Goal: Task Accomplishment & Management: Manage account settings

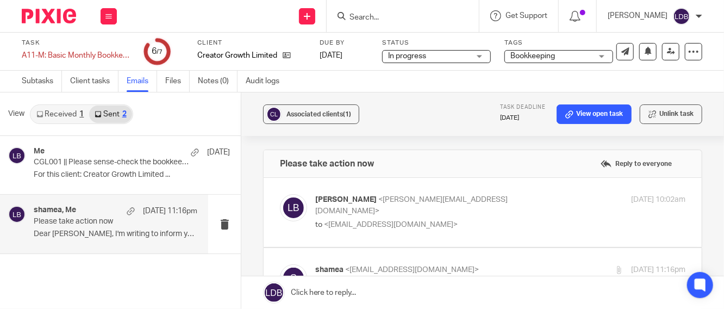
scroll to position [241, 0]
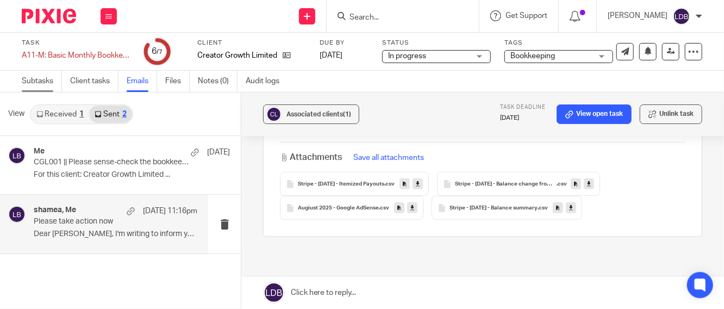
click at [47, 83] on link "Subtasks" at bounding box center [42, 81] width 40 height 21
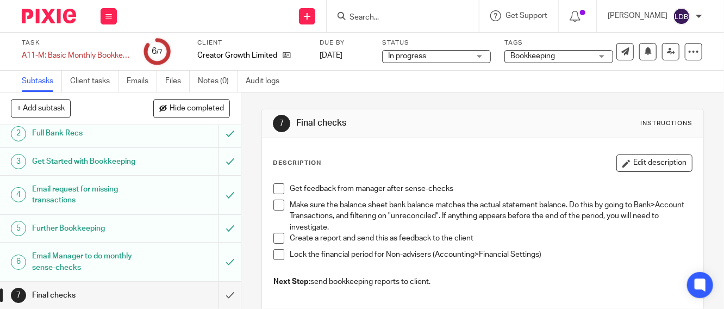
click at [276, 183] on span at bounding box center [278, 188] width 11 height 11
click at [275, 255] on span at bounding box center [278, 254] width 11 height 11
click at [216, 297] on input "submit" at bounding box center [120, 294] width 241 height 27
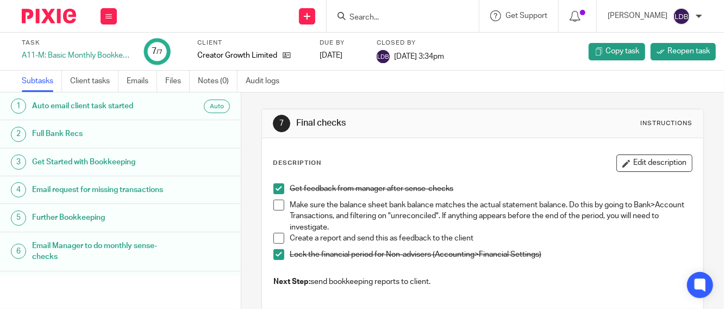
drag, startPoint x: 108, startPoint y: 14, endPoint x: 120, endPoint y: 24, distance: 15.0
click at [108, 14] on icon at bounding box center [108, 16] width 7 height 7
click at [108, 79] on link "Clients" at bounding box center [106, 83] width 24 height 8
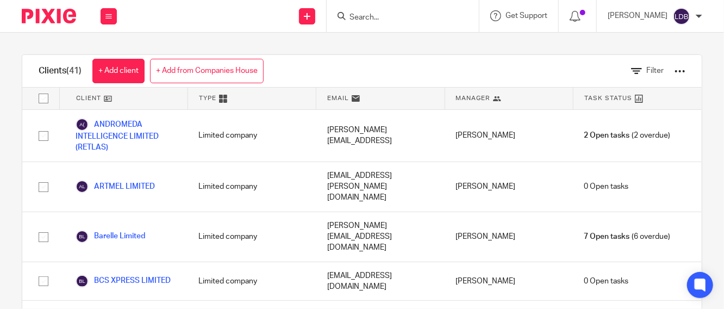
click at [385, 17] on input "Search" at bounding box center [397, 18] width 98 height 10
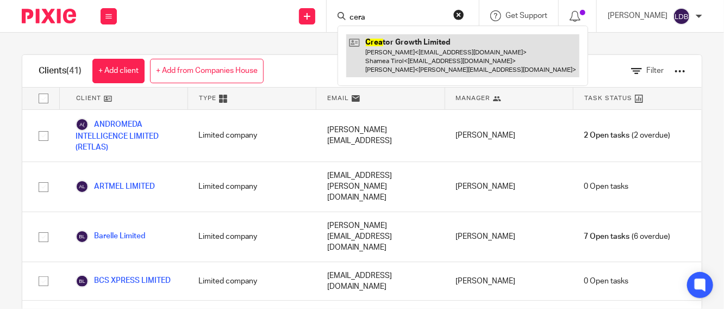
type input "cera"
click at [425, 66] on link at bounding box center [462, 55] width 233 height 43
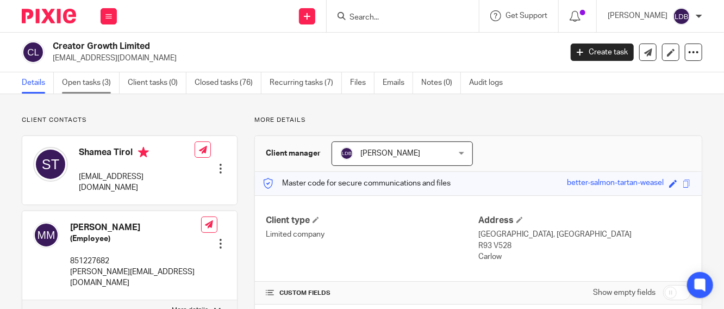
click at [92, 79] on link "Open tasks (3)" at bounding box center [91, 82] width 58 height 21
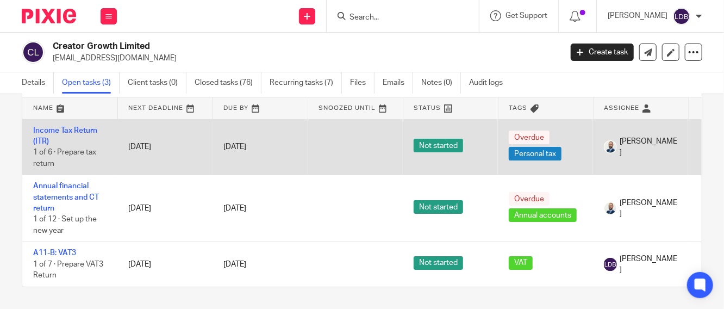
scroll to position [60, 0]
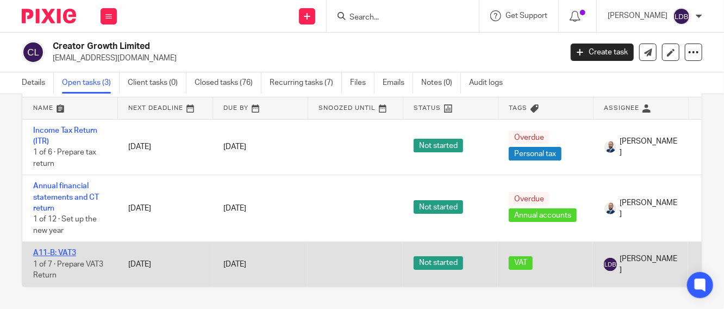
click at [58, 249] on link "A11-B: VAT3" at bounding box center [54, 253] width 43 height 8
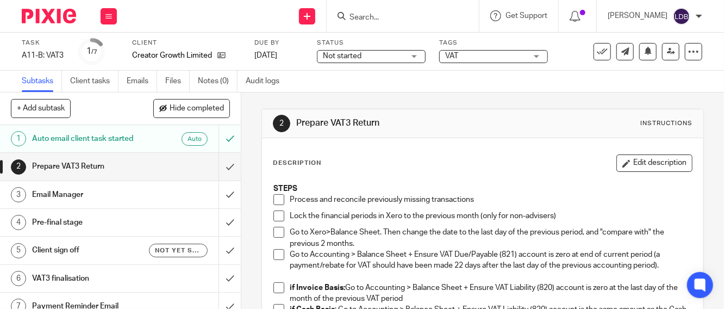
click at [350, 58] on span "Not started" at bounding box center [342, 56] width 39 height 8
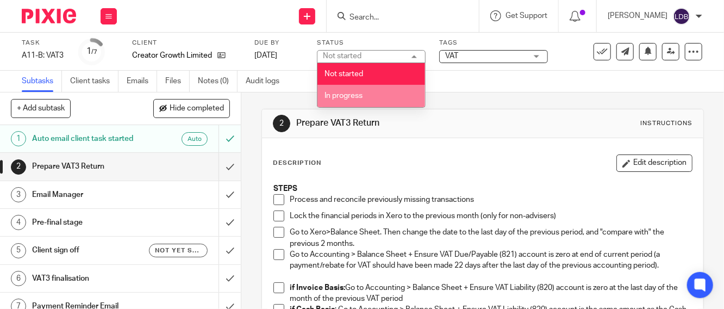
click at [348, 94] on span "In progress" at bounding box center [343, 96] width 38 height 8
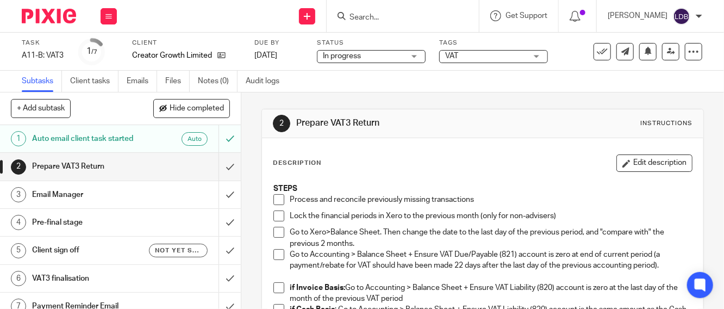
click at [130, 171] on h1 "Prepare VAT3 Return" at bounding box center [90, 166] width 117 height 16
click at [275, 197] on span at bounding box center [278, 199] width 11 height 11
click at [273, 217] on span at bounding box center [278, 215] width 11 height 11
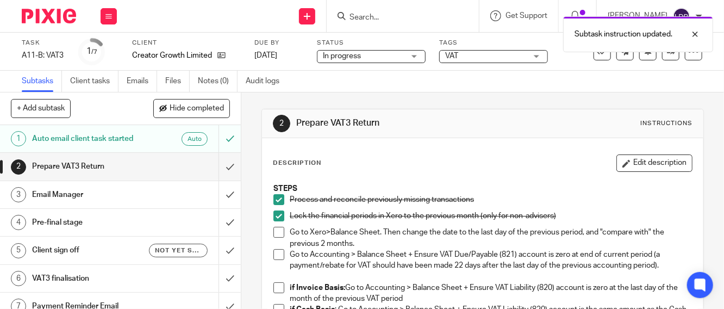
click at [273, 231] on span at bounding box center [278, 232] width 11 height 11
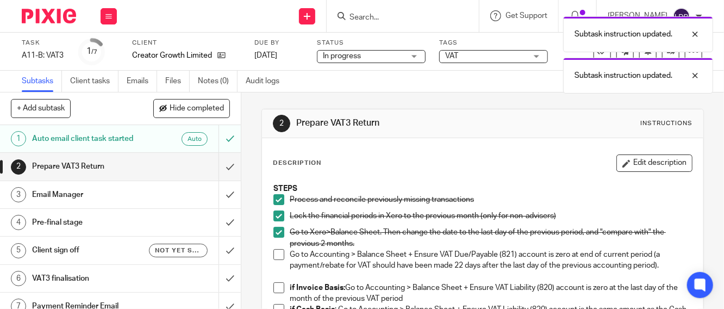
click at [273, 250] on span at bounding box center [278, 254] width 11 height 11
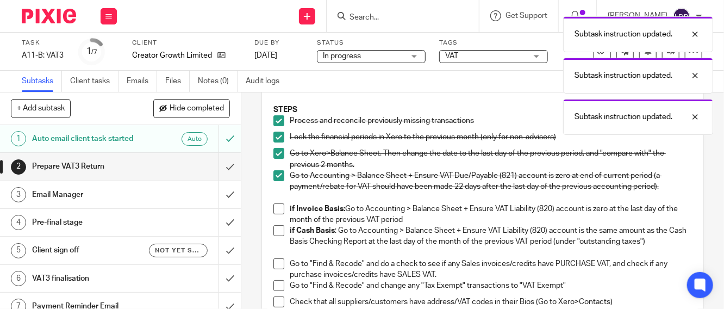
scroll to position [80, 0]
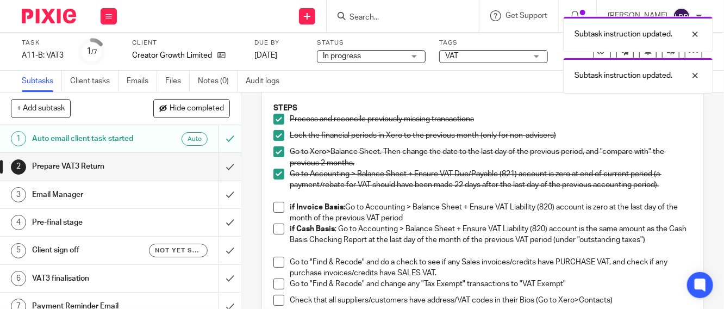
click at [276, 206] on span at bounding box center [278, 207] width 11 height 11
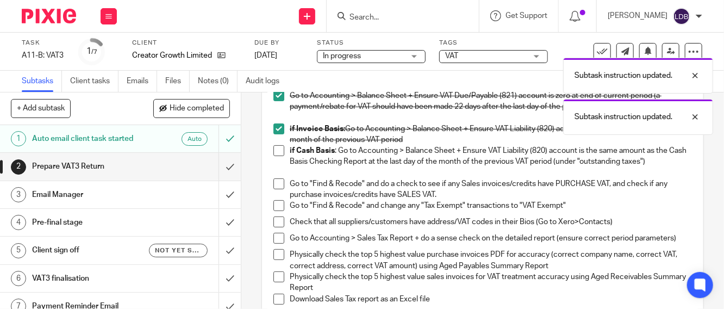
scroll to position [161, 0]
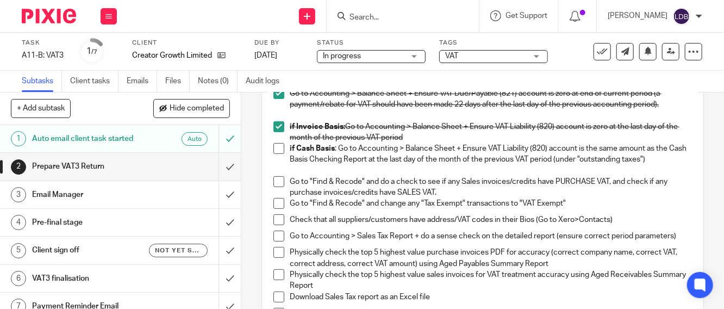
click at [275, 180] on span at bounding box center [278, 181] width 11 height 11
click at [275, 199] on span at bounding box center [278, 203] width 11 height 11
click at [276, 234] on span at bounding box center [278, 235] width 11 height 11
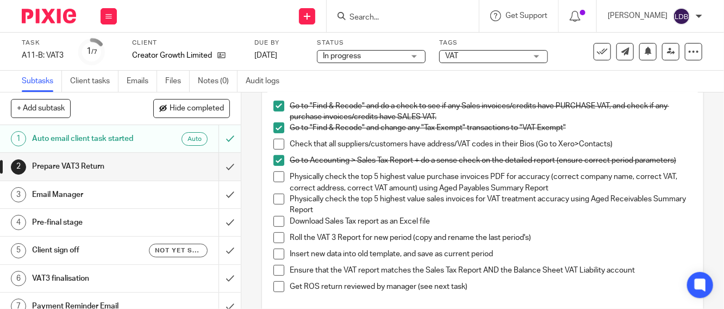
scroll to position [241, 0]
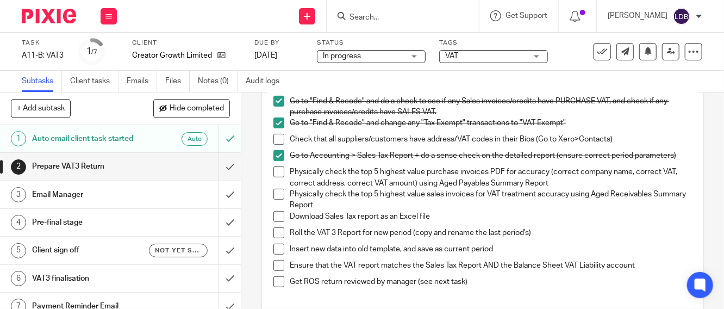
click at [275, 177] on span at bounding box center [278, 171] width 11 height 11
click at [279, 199] on span at bounding box center [278, 193] width 11 height 11
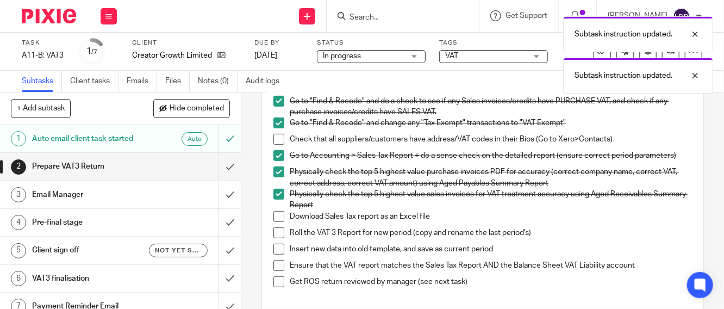
click at [276, 221] on span at bounding box center [278, 216] width 11 height 11
click at [276, 235] on span at bounding box center [278, 232] width 11 height 11
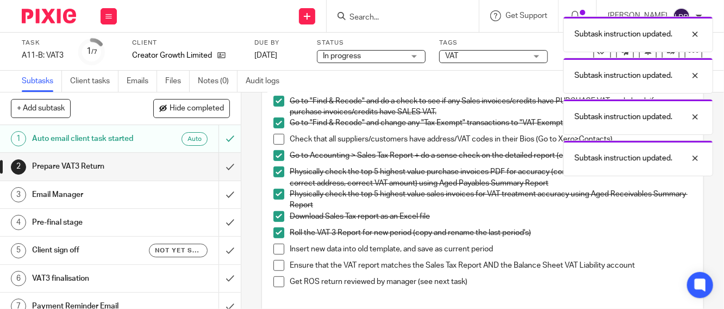
click at [273, 254] on span at bounding box center [278, 248] width 11 height 11
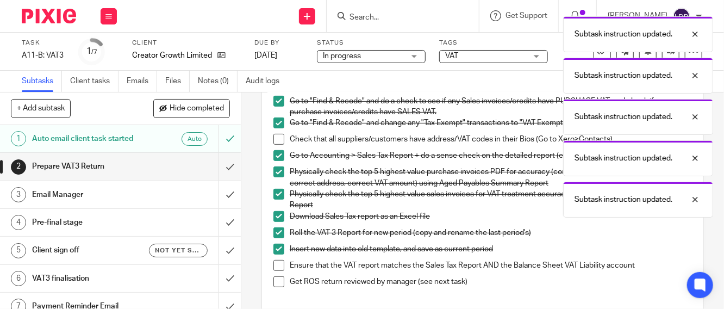
click at [275, 271] on span at bounding box center [278, 265] width 11 height 11
click at [276, 285] on span at bounding box center [278, 281] width 11 height 11
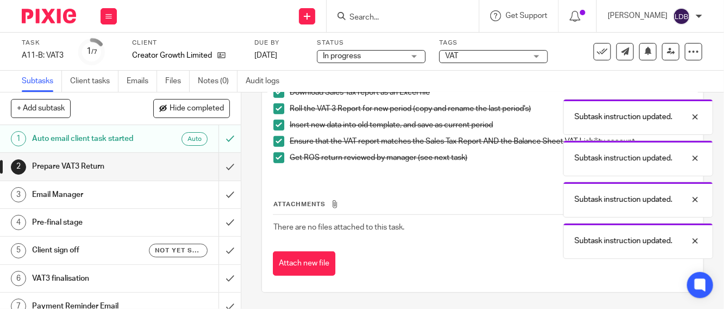
scroll to position [370, 0]
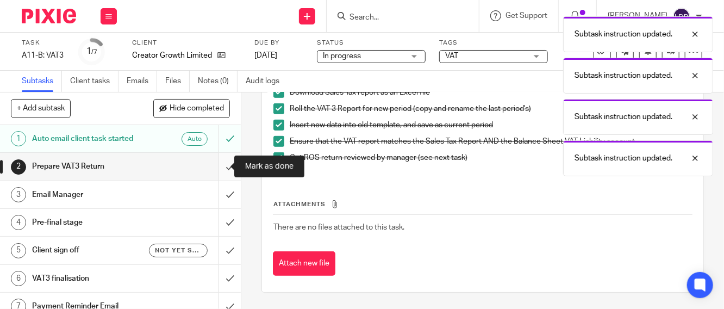
click at [217, 166] on input "submit" at bounding box center [120, 166] width 241 height 27
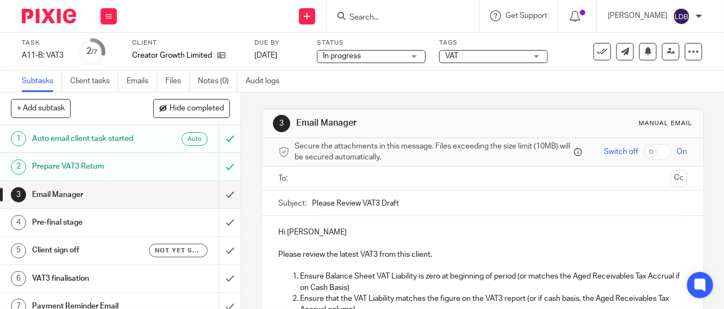
click at [354, 183] on input "text" at bounding box center [482, 178] width 368 height 12
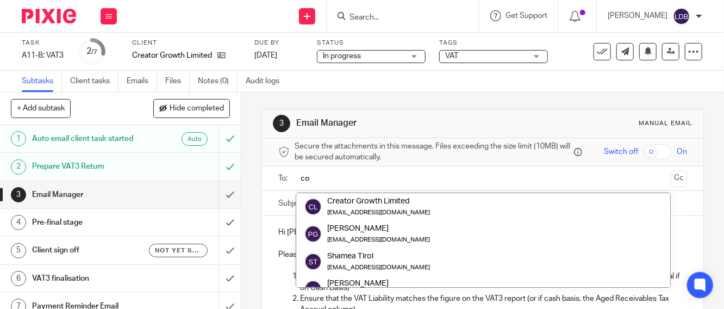
type input "col"
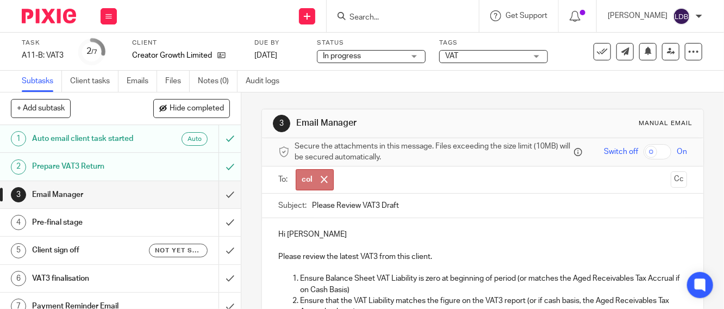
click at [354, 182] on input "text" at bounding box center [502, 179] width 326 height 21
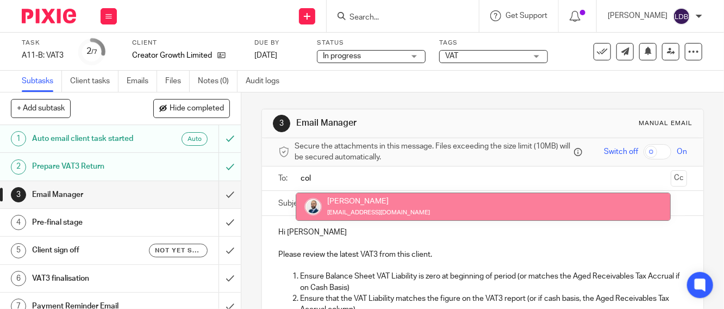
type input "col"
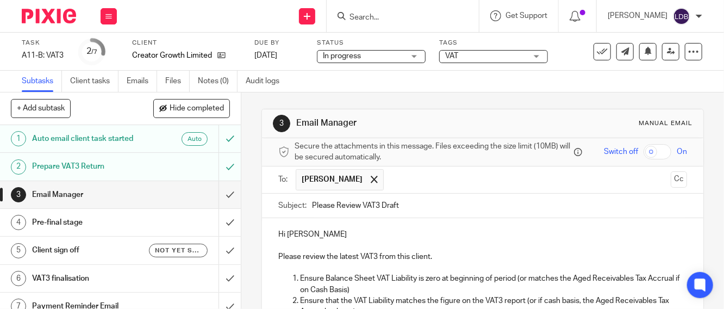
click at [312, 211] on input "Please Review VAT3 Draft" at bounding box center [499, 205] width 375 height 24
click at [453, 206] on input "CGL001 || Please Review VAT3 Draft" at bounding box center [499, 205] width 375 height 24
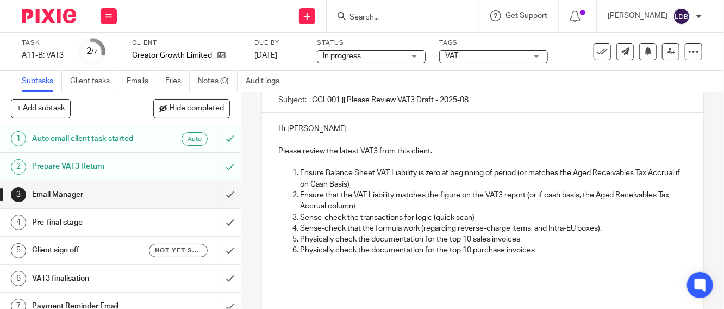
scroll to position [23, 0]
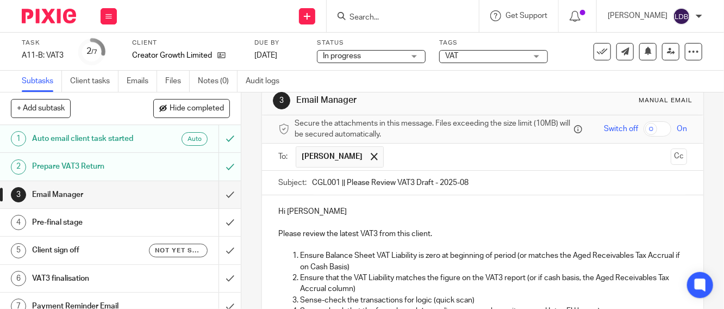
type input "CGL001 || Please Review VAT3 Draft - 2025-08"
drag, startPoint x: 281, startPoint y: 215, endPoint x: 398, endPoint y: 238, distance: 118.5
click at [398, 238] on div "Hi Lizinda De Beer Please review the latest VAT3 from this client. Ensure Balan…" at bounding box center [482, 281] width 441 height 173
click at [281, 213] on p "Hi Lizinda De Beer" at bounding box center [482, 211] width 408 height 11
drag, startPoint x: 355, startPoint y: 215, endPoint x: 343, endPoint y: 213, distance: 11.5
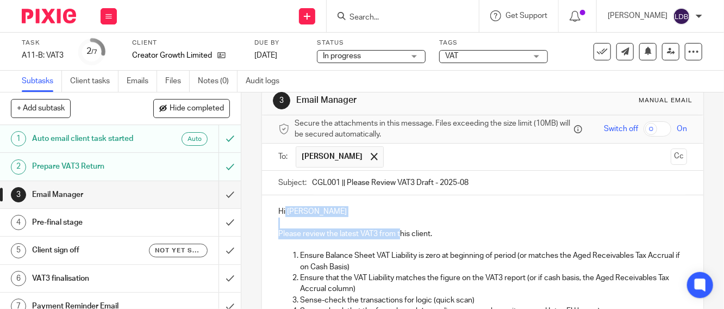
click at [354, 215] on p "Hi Lizinda De Beer" at bounding box center [482, 211] width 408 height 11
click at [334, 210] on p "Hi Lizinda De Beer" at bounding box center [482, 211] width 408 height 11
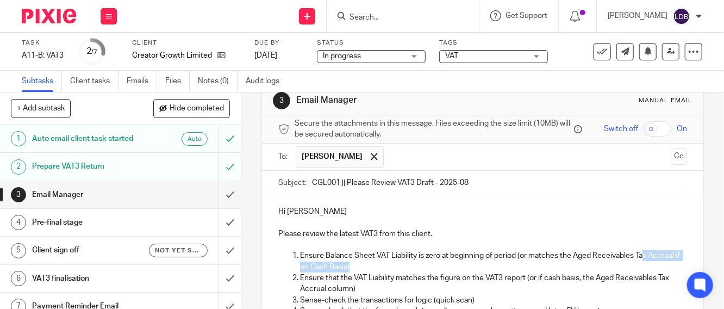
drag, startPoint x: 274, startPoint y: 224, endPoint x: 642, endPoint y: 253, distance: 368.9
click at [642, 253] on p "Ensure Balance Sheet VAT Liability is zero at beginning of period (or matches t…" at bounding box center [493, 261] width 387 height 22
click at [350, 219] on div "Hi Lizinda De Beer Please review the latest VAT3 from this client. Ensure Balan…" at bounding box center [482, 281] width 441 height 173
drag, startPoint x: 343, startPoint y: 219, endPoint x: 285, endPoint y: 211, distance: 58.6
click at [285, 211] on html "Work Email Clients Team Reports Settings Work Email Clients Team Reports Settin…" at bounding box center [362, 154] width 724 height 309
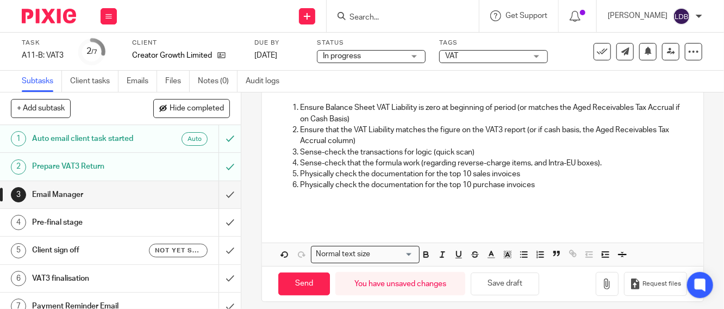
scroll to position [184, 0]
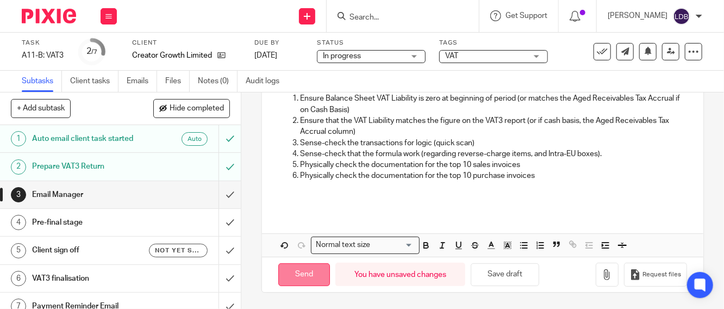
click at [292, 279] on input "Send" at bounding box center [304, 274] width 52 height 23
type input "Sent"
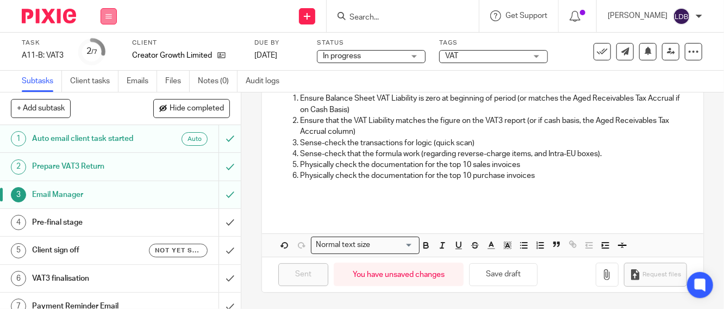
click at [106, 15] on icon at bounding box center [108, 16] width 7 height 7
click at [103, 83] on link "Clients" at bounding box center [106, 83] width 24 height 8
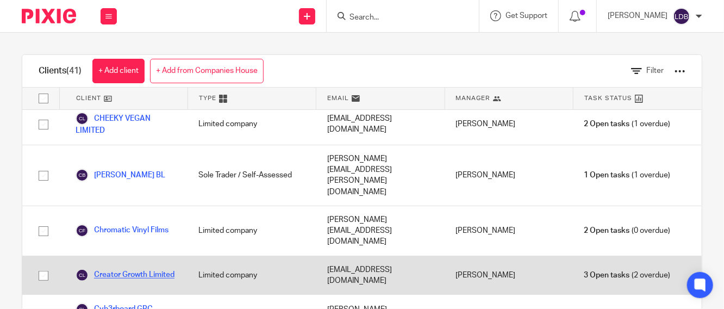
scroll to position [402, 0]
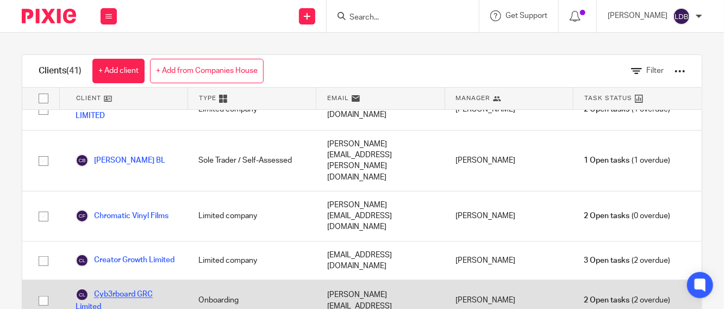
click at [125, 288] on link "Cyb3rboard GRC Limited" at bounding box center [126, 300] width 101 height 24
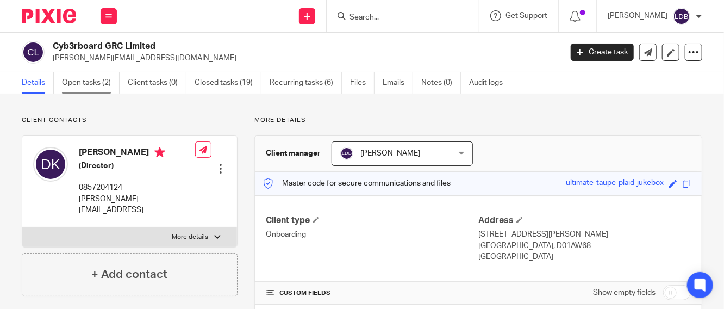
click at [99, 81] on link "Open tasks (2)" at bounding box center [91, 82] width 58 height 21
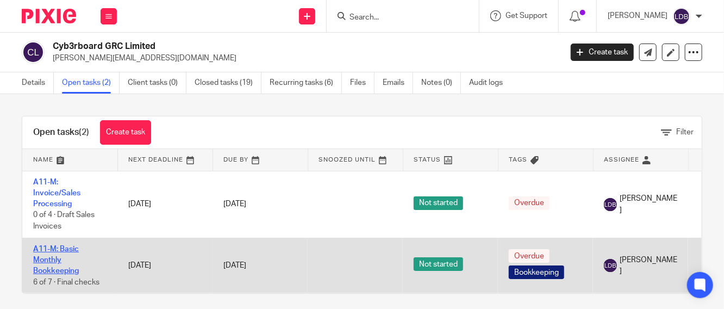
click at [64, 249] on link "A11-M: Basic Monthly Bookkeeping" at bounding box center [56, 260] width 46 height 30
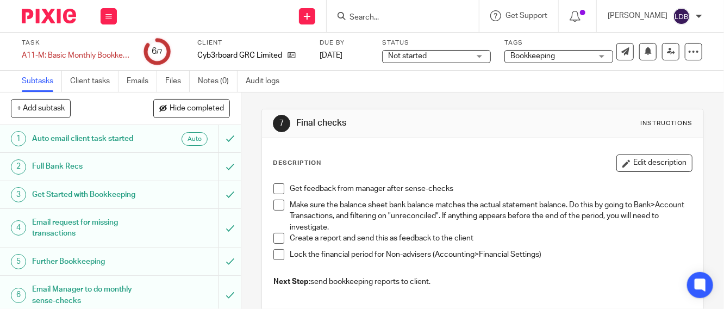
click at [407, 55] on span "Not started" at bounding box center [407, 56] width 39 height 8
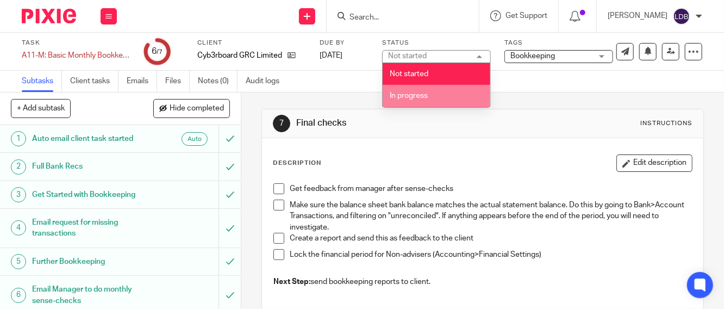
click at [403, 92] on span "In progress" at bounding box center [408, 96] width 38 height 8
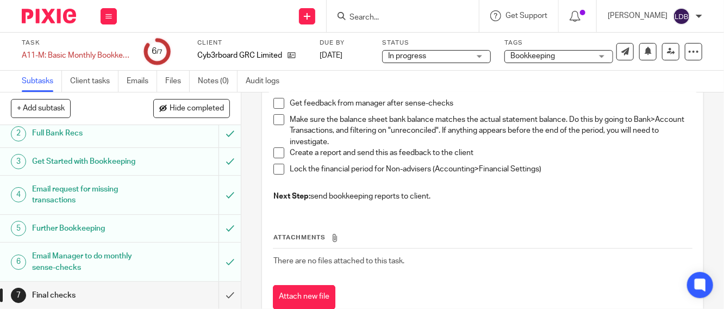
scroll to position [38, 0]
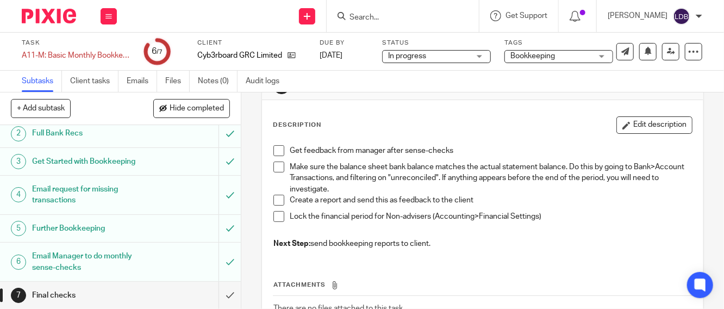
click at [277, 216] on span at bounding box center [278, 216] width 11 height 11
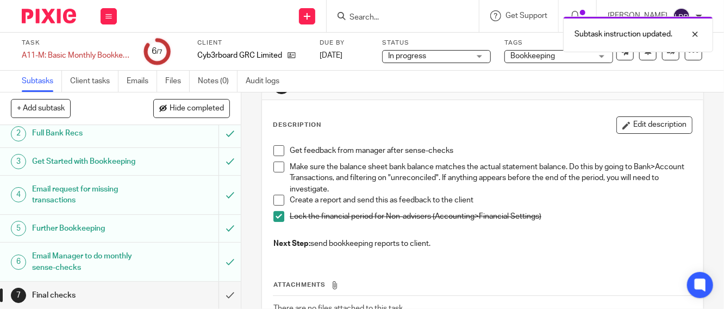
click at [277, 166] on span at bounding box center [278, 166] width 11 height 11
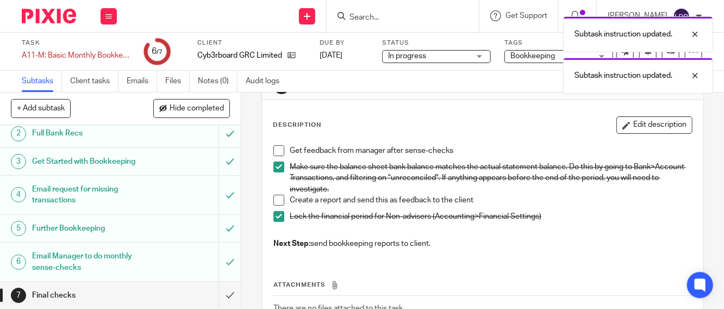
click at [276, 151] on span at bounding box center [278, 150] width 11 height 11
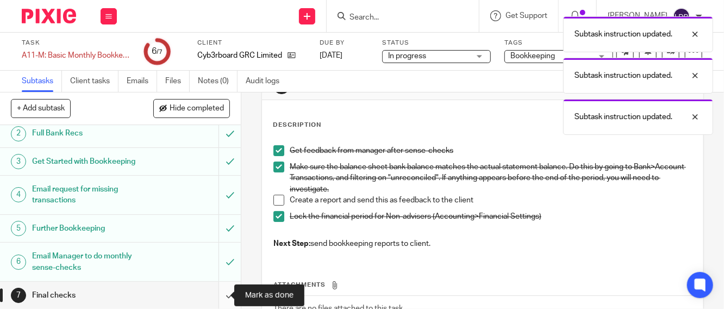
click at [219, 290] on input "submit" at bounding box center [120, 294] width 241 height 27
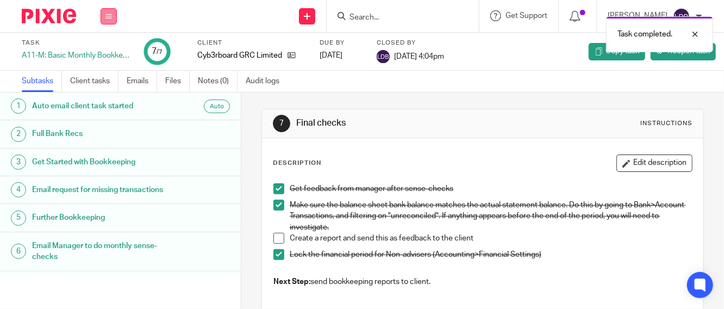
click at [109, 16] on icon at bounding box center [108, 16] width 7 height 7
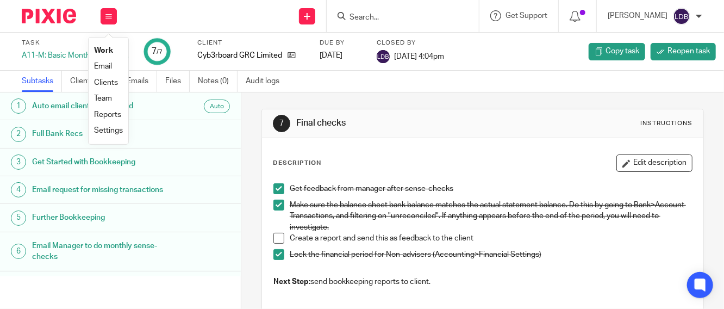
click at [106, 80] on link "Clients" at bounding box center [106, 83] width 24 height 8
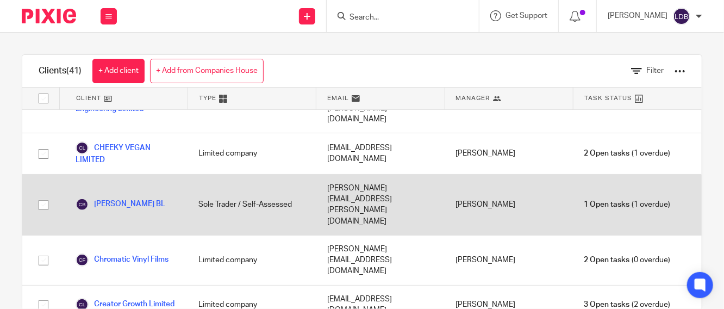
scroll to position [362, 0]
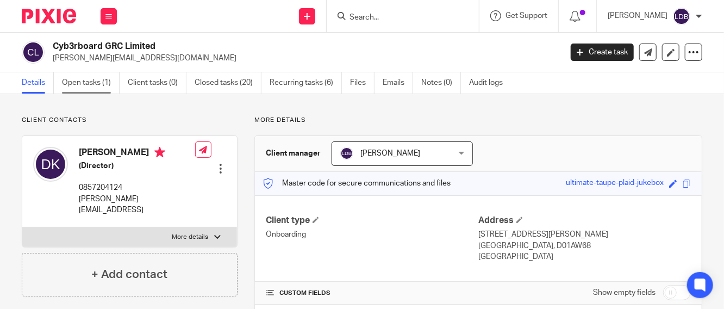
click at [85, 86] on link "Open tasks (1)" at bounding box center [91, 82] width 58 height 21
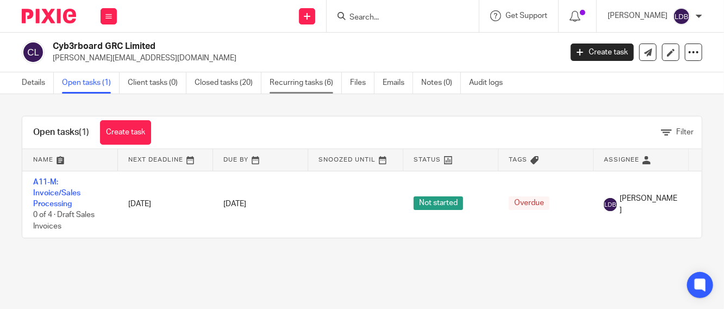
click at [299, 83] on link "Recurring tasks (6)" at bounding box center [305, 82] width 72 height 21
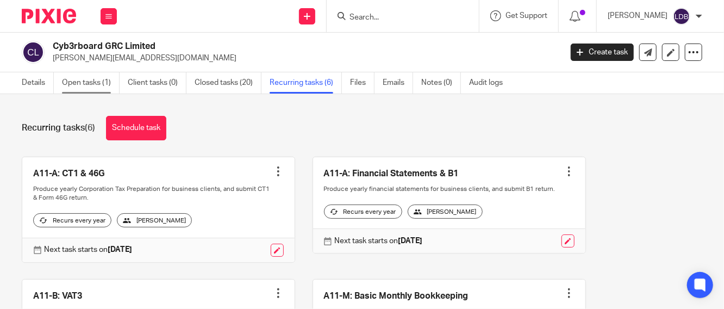
click at [106, 85] on link "Open tasks (1)" at bounding box center [91, 82] width 58 height 21
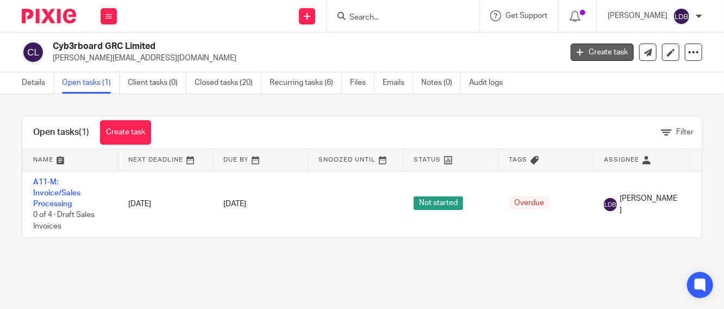
click at [597, 55] on link "Create task" at bounding box center [601, 51] width 63 height 17
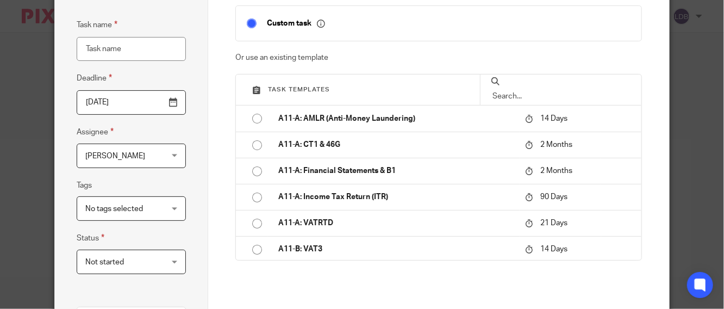
scroll to position [121, 0]
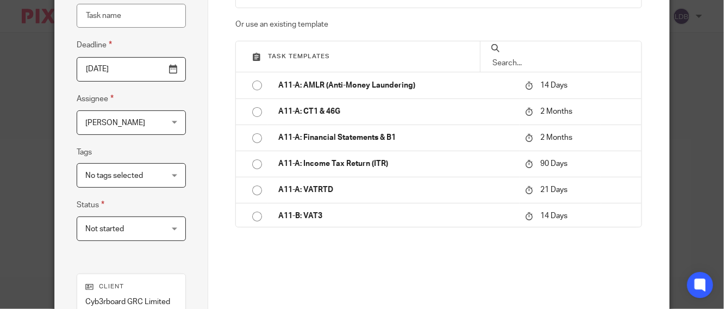
click at [116, 10] on input "Task name" at bounding box center [132, 16] width 110 height 24
type input "A11-B: VAT3"
click at [163, 69] on input "2025-09-17" at bounding box center [130, 69] width 108 height 24
click at [150, 234] on span "Not started" at bounding box center [125, 228] width 80 height 23
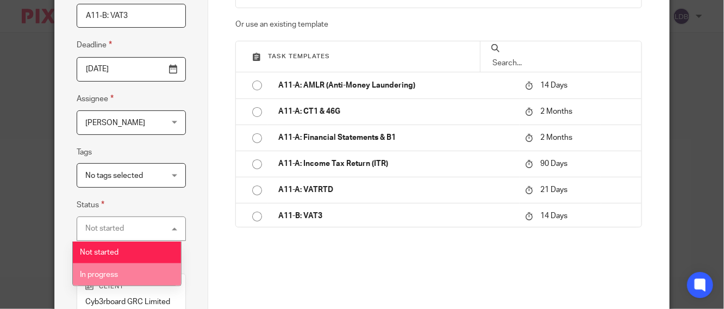
click at [117, 271] on li "In progress" at bounding box center [127, 274] width 109 height 22
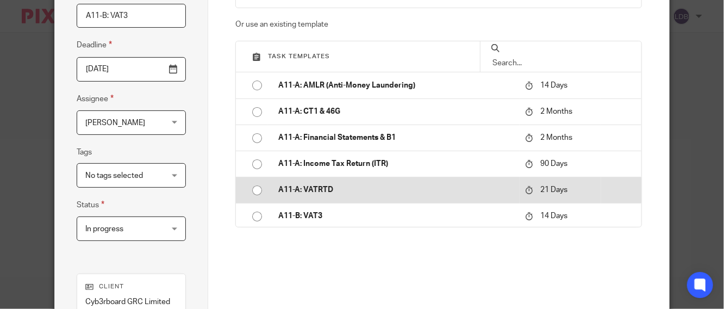
click at [250, 192] on input "radio" at bounding box center [257, 190] width 21 height 21
type input "2025-10-08"
checkbox input "false"
radio input "false"
click at [250, 192] on input "radio" at bounding box center [257, 190] width 21 height 21
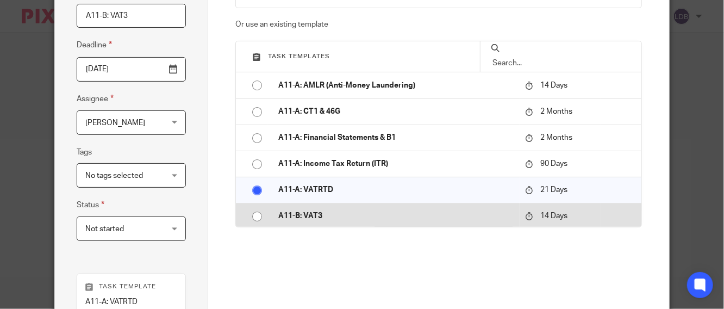
click at [251, 217] on input "radio" at bounding box center [257, 216] width 21 height 21
type input "2025-10-01"
radio input "false"
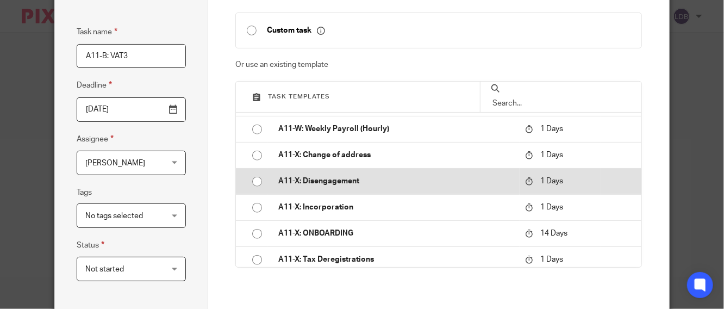
scroll to position [0, 0]
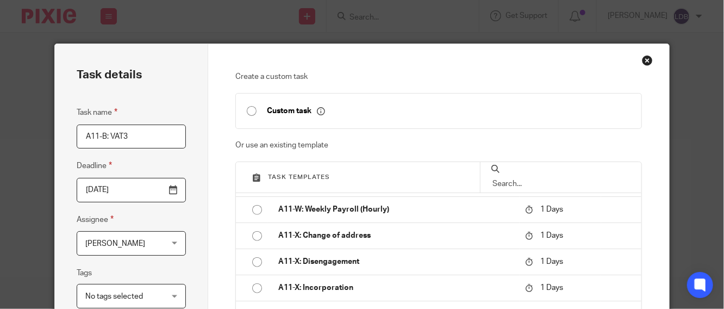
click at [241, 112] on input "checkbox" at bounding box center [251, 110] width 21 height 21
type input "2025-09-17"
checkbox input "true"
click at [142, 140] on input "Task name" at bounding box center [132, 136] width 110 height 24
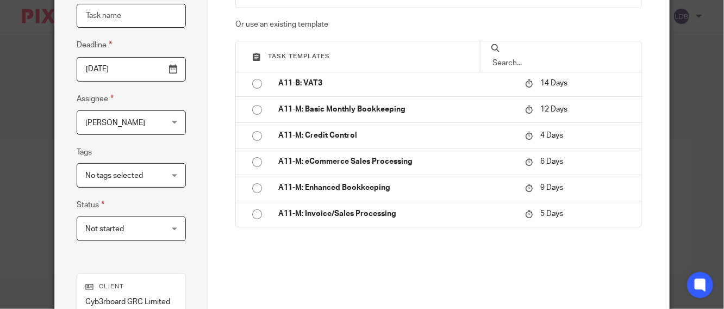
scroll to position [102, 0]
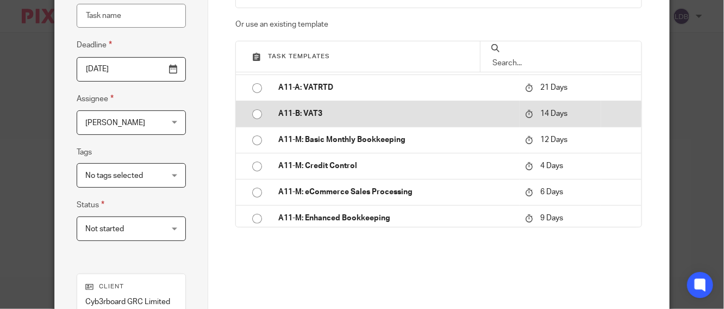
click at [252, 112] on input "radio" at bounding box center [257, 114] width 21 height 21
type input "2025-10-01"
type input "A11-B: VAT3"
checkbox input "false"
radio input "false"
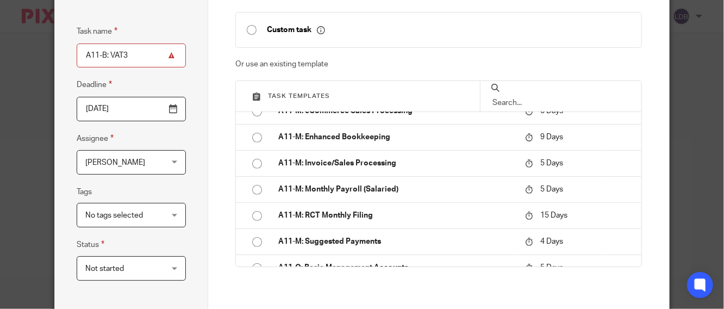
scroll to position [80, 0]
click at [149, 53] on input "A11-B: VAT3" at bounding box center [132, 56] width 110 height 24
click at [169, 57] on input "A11-B: VAT3" at bounding box center [132, 56] width 110 height 24
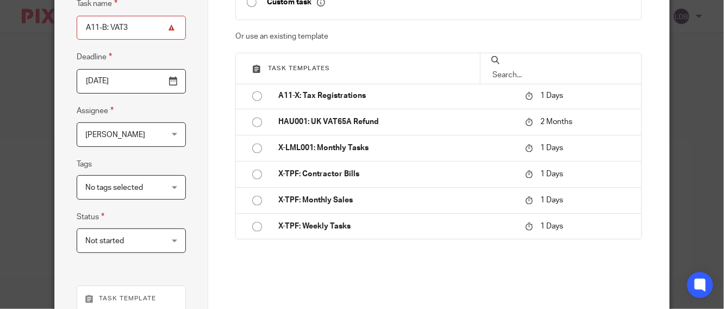
scroll to position [121, 0]
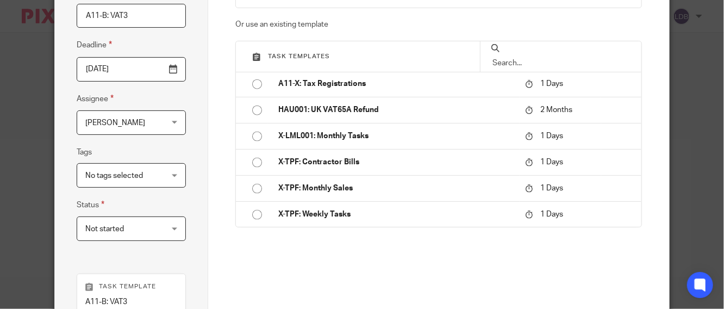
click at [141, 229] on span "Not started" at bounding box center [125, 228] width 80 height 23
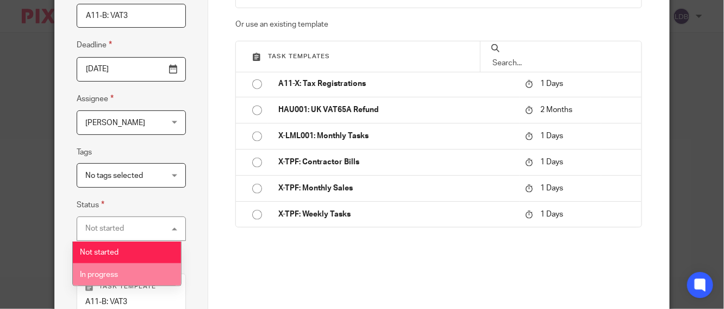
click at [123, 269] on li "In progress" at bounding box center [127, 274] width 109 height 22
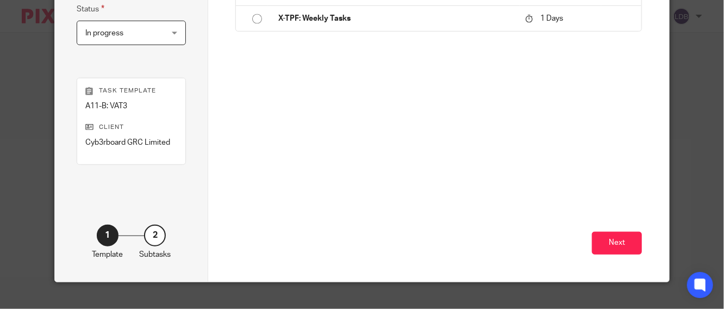
scroll to position [322, 0]
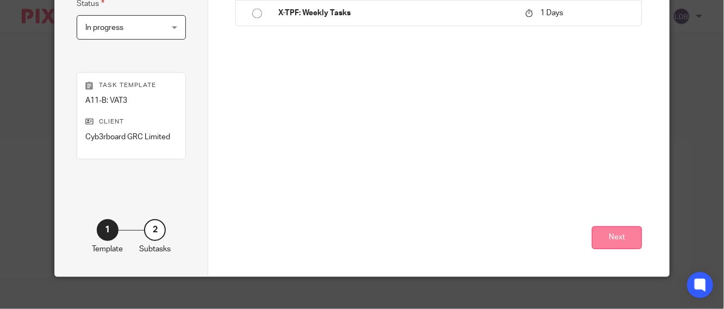
click at [600, 237] on button "Next" at bounding box center [617, 237] width 50 height 23
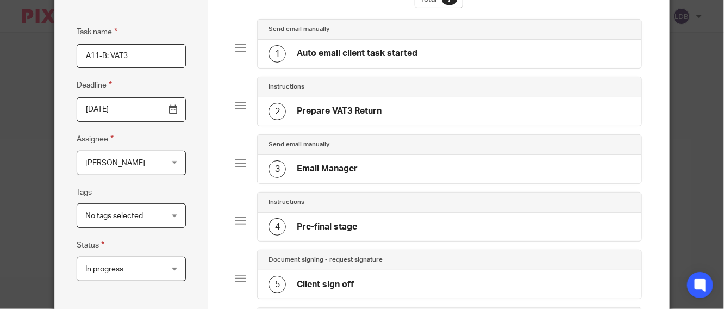
scroll to position [0, 0]
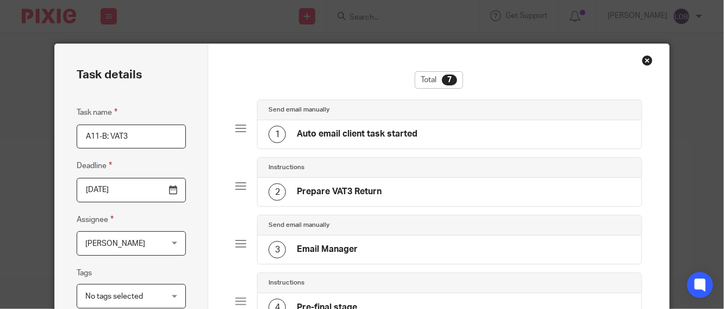
click at [272, 133] on div "1" at bounding box center [276, 133] width 17 height 17
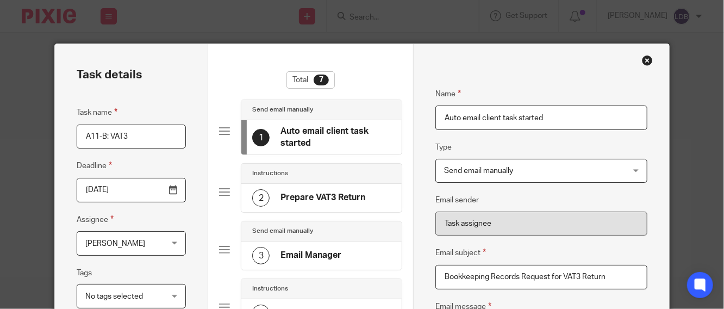
drag, startPoint x: 286, startPoint y: 138, endPoint x: 272, endPoint y: 137, distance: 14.1
click at [272, 137] on div "1 Auto email client task started" at bounding box center [321, 136] width 139 height 23
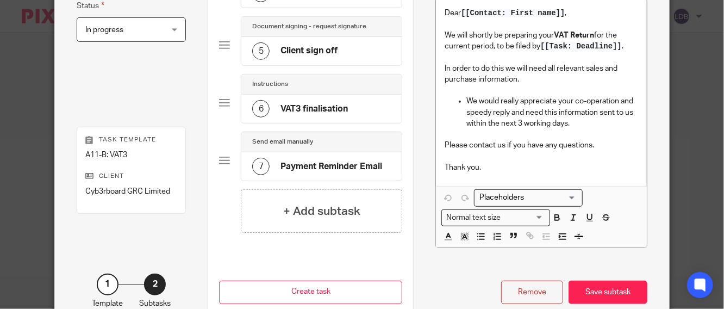
scroll to position [386, 0]
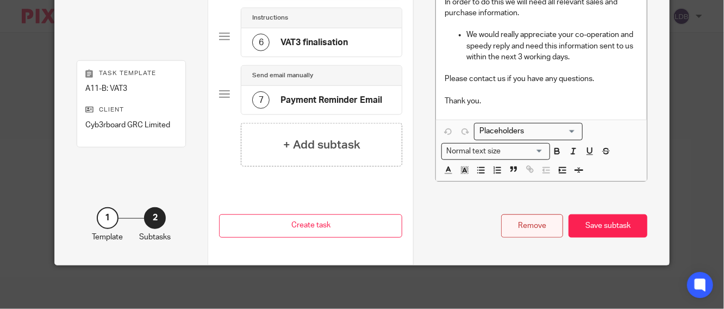
click at [527, 227] on div "Remove" at bounding box center [532, 225] width 62 height 23
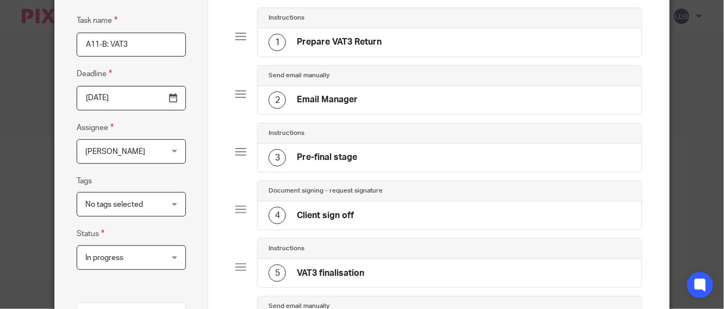
scroll to position [334, 0]
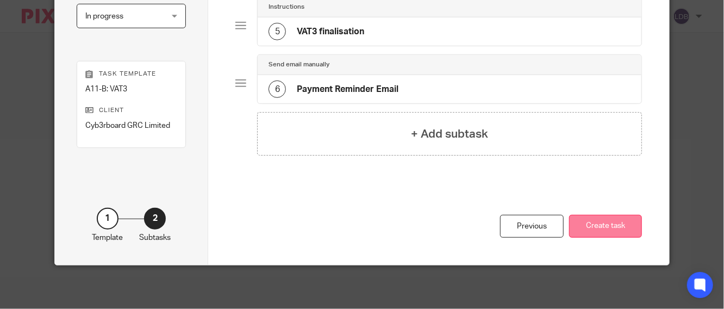
click at [590, 230] on button "Create task" at bounding box center [605, 226] width 73 height 23
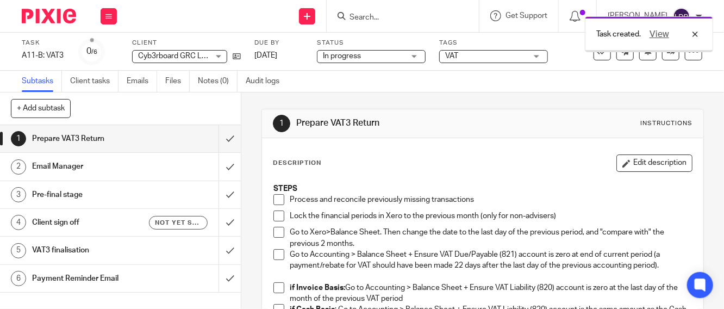
click at [140, 134] on h1 "Prepare VAT3 Return" at bounding box center [90, 138] width 117 height 16
click at [274, 56] on link "[DATE]" at bounding box center [278, 55] width 49 height 11
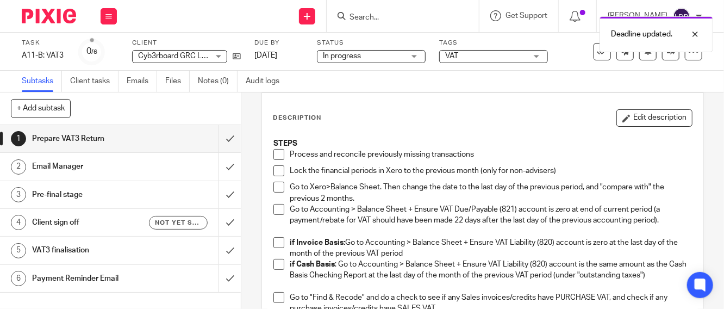
scroll to position [40, 0]
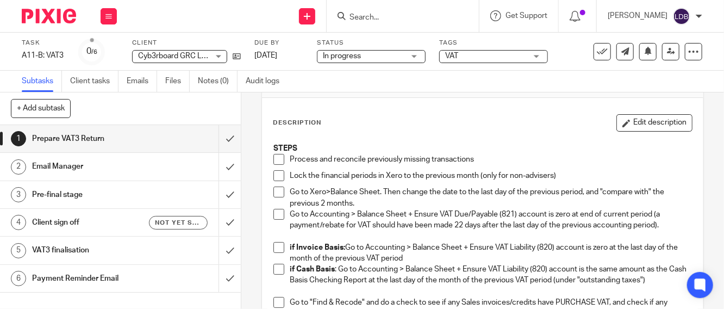
click at [278, 155] on span at bounding box center [278, 159] width 11 height 11
click at [274, 173] on span at bounding box center [278, 175] width 11 height 11
click at [276, 191] on span at bounding box center [278, 191] width 11 height 11
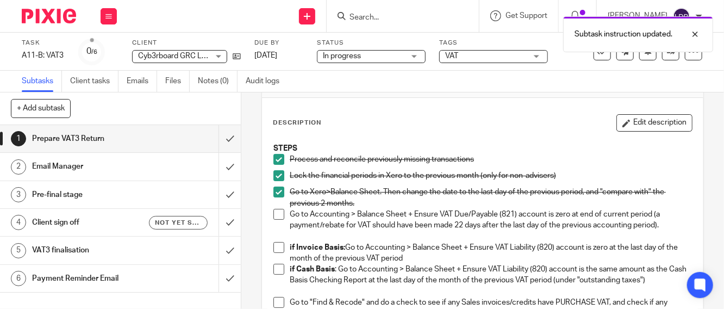
click at [277, 211] on span at bounding box center [278, 214] width 11 height 11
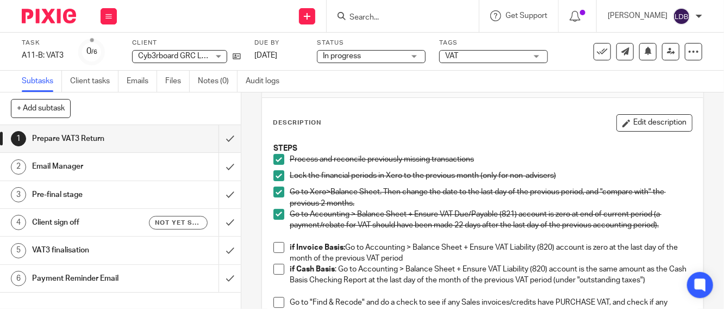
scroll to position [80, 0]
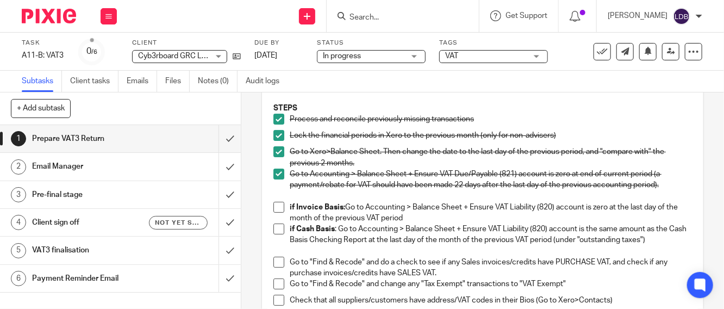
click at [276, 206] on span at bounding box center [278, 207] width 11 height 11
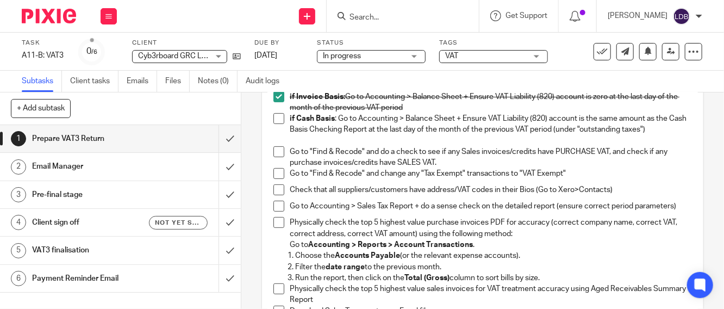
scroll to position [201, 0]
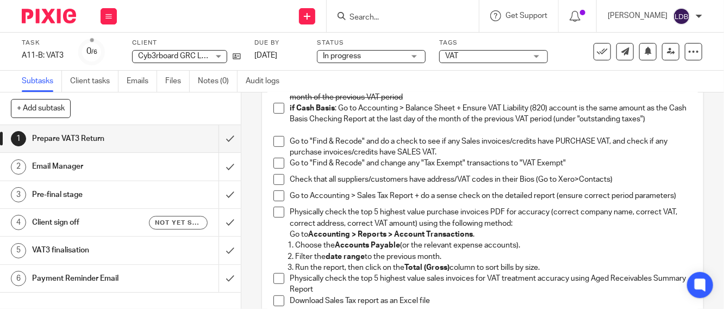
click at [278, 142] on span at bounding box center [278, 141] width 11 height 11
click at [277, 158] on span at bounding box center [278, 163] width 11 height 11
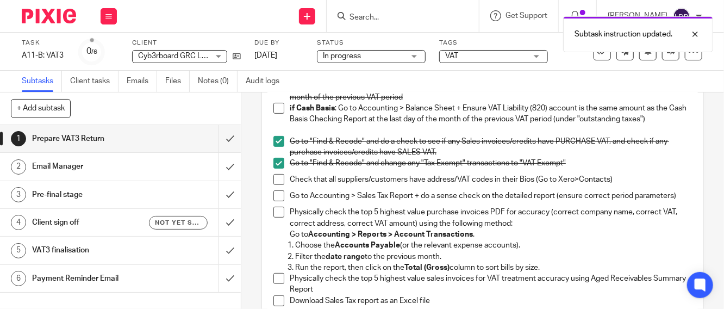
click at [275, 199] on span at bounding box center [278, 195] width 11 height 11
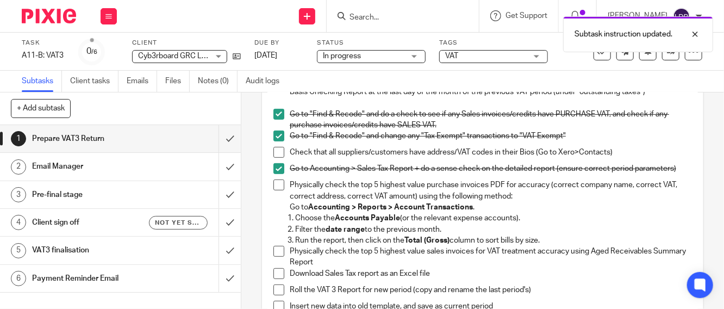
scroll to position [241, 0]
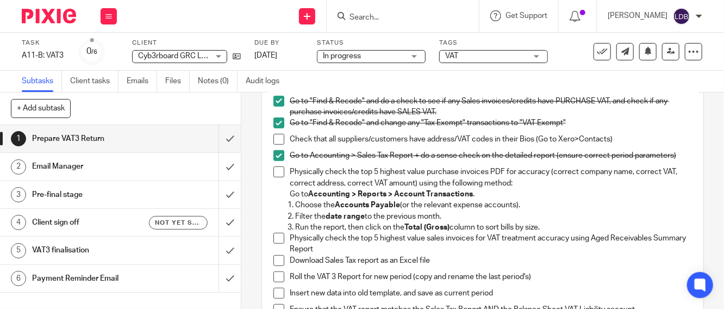
click at [278, 166] on li "Go to Accounting > Sales Tax Report + do a sense check on the detailed report (…" at bounding box center [482, 158] width 418 height 16
click at [274, 174] on span at bounding box center [278, 171] width 11 height 11
drag, startPoint x: 274, startPoint y: 245, endPoint x: 273, endPoint y: 260, distance: 14.7
click at [274, 243] on span at bounding box center [278, 237] width 11 height 11
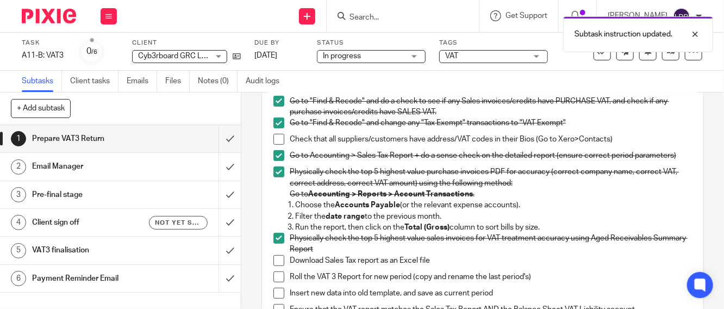
click at [273, 262] on span at bounding box center [278, 260] width 11 height 11
click at [276, 278] on span at bounding box center [278, 276] width 11 height 11
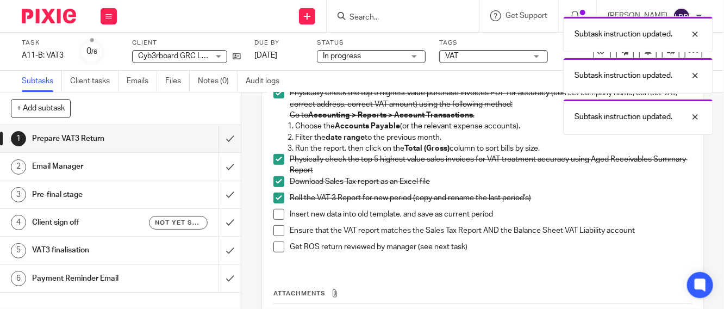
scroll to position [322, 0]
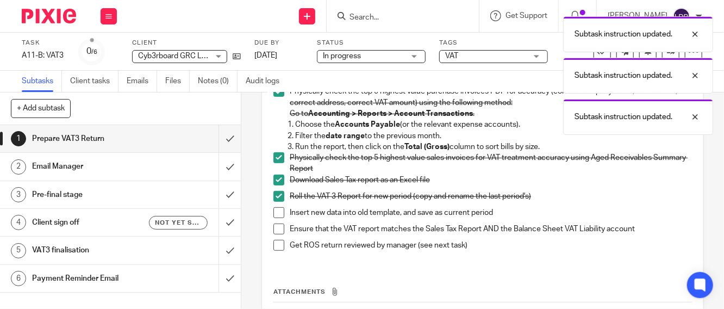
click at [274, 218] on span at bounding box center [278, 212] width 11 height 11
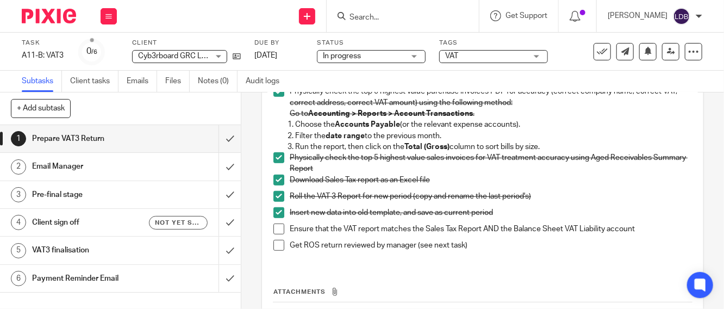
click at [273, 232] on span at bounding box center [278, 228] width 11 height 11
click at [275, 247] on span at bounding box center [278, 245] width 11 height 11
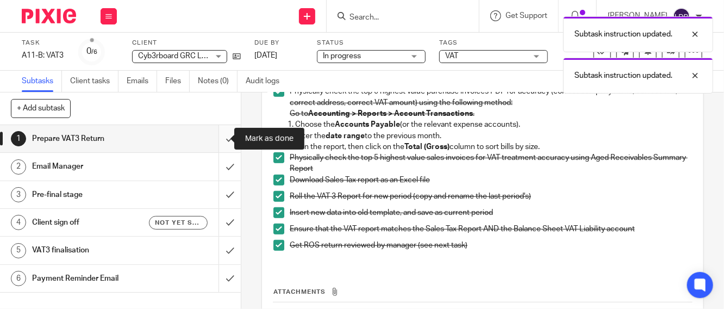
click at [217, 140] on input "submit" at bounding box center [120, 138] width 241 height 27
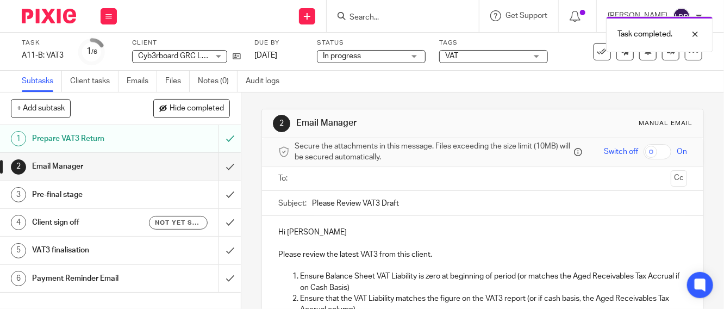
click at [143, 161] on div "Email Manager" at bounding box center [119, 166] width 175 height 16
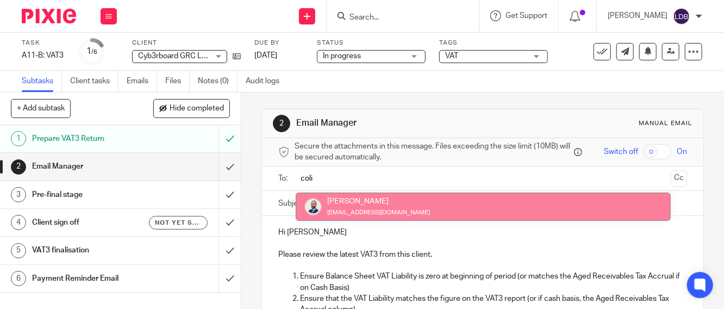
type input "coli"
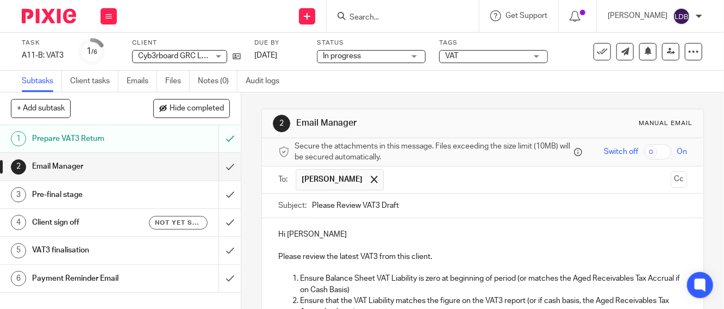
click at [312, 214] on input "Please Review VAT3 Draft" at bounding box center [499, 205] width 375 height 24
click at [437, 212] on input "CYB001 || Please Review VAT3 Draft" at bounding box center [499, 205] width 375 height 24
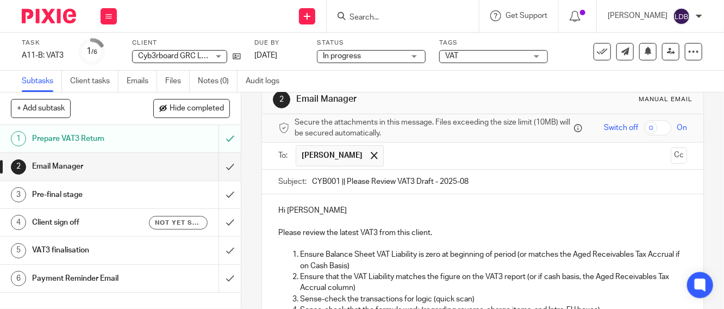
scroll to position [22, 0]
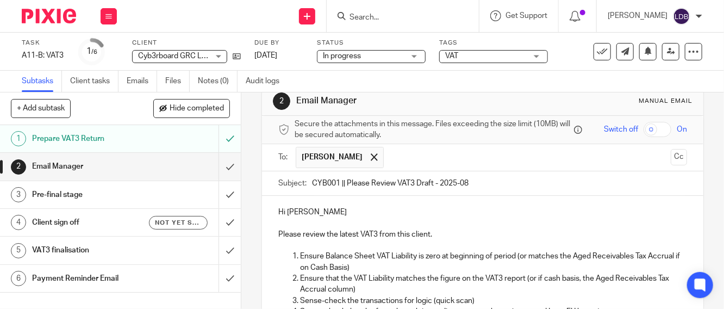
type input "CYB001 || Please Review VAT3 Draft - 2025-08"
click at [283, 213] on p "Hi [PERSON_NAME]" at bounding box center [482, 211] width 408 height 11
drag, startPoint x: 336, startPoint y: 217, endPoint x: 285, endPoint y: 217, distance: 51.1
click at [285, 217] on p "Hi [PERSON_NAME]" at bounding box center [482, 211] width 408 height 11
click at [399, 213] on p "Hi" at bounding box center [482, 211] width 408 height 11
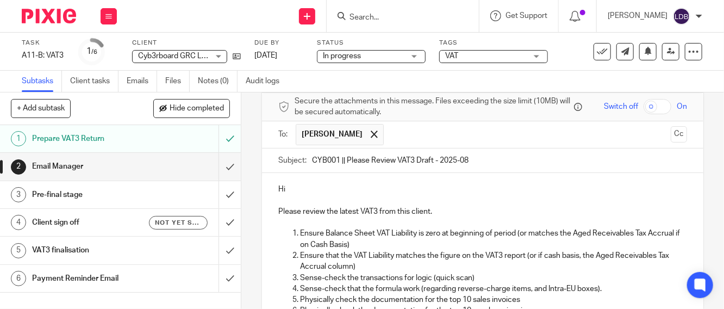
scroll to position [184, 0]
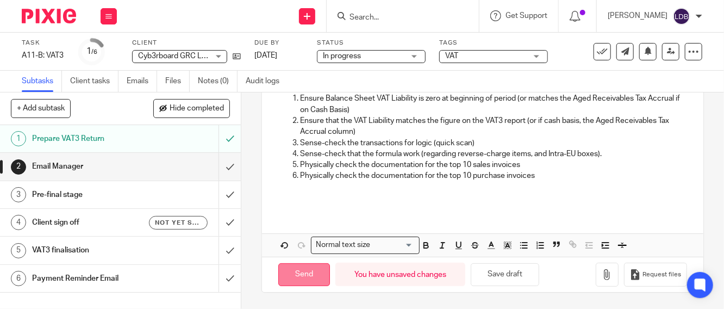
click at [311, 272] on input "Send" at bounding box center [304, 274] width 52 height 23
type input "Sent"
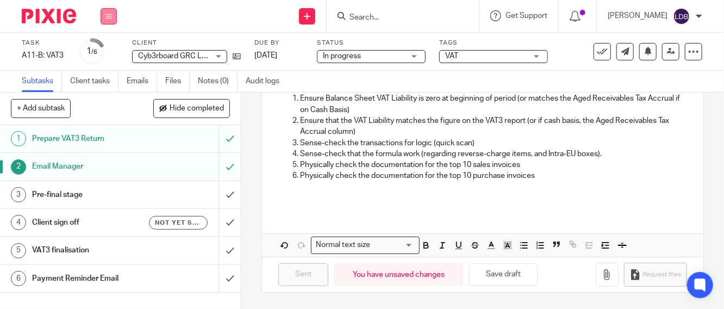
click at [107, 18] on icon at bounding box center [108, 16] width 7 height 7
click at [112, 79] on link "Clients" at bounding box center [106, 83] width 24 height 8
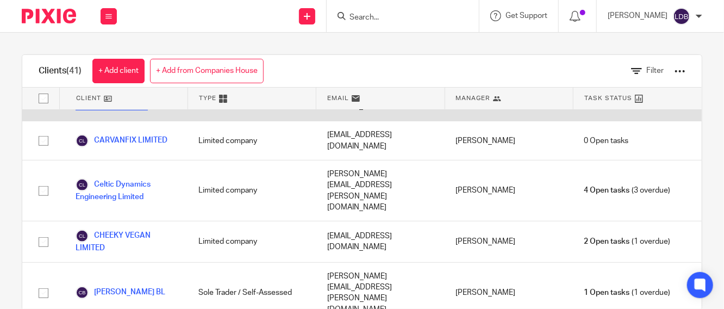
scroll to position [281, 0]
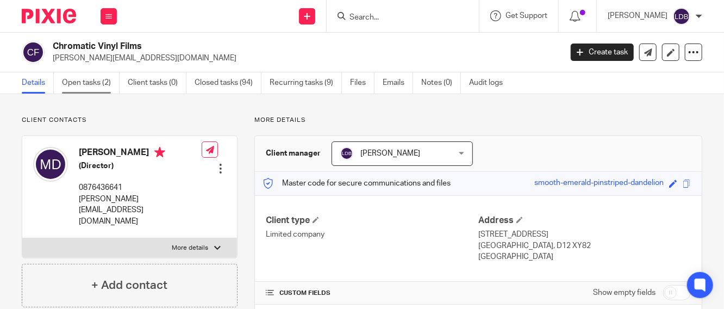
click at [108, 85] on link "Open tasks (2)" at bounding box center [91, 82] width 58 height 21
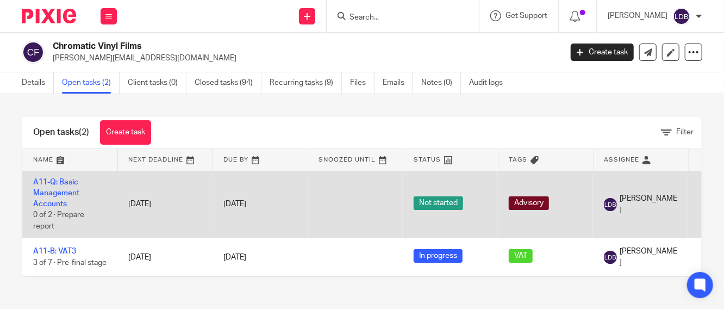
scroll to position [4, 0]
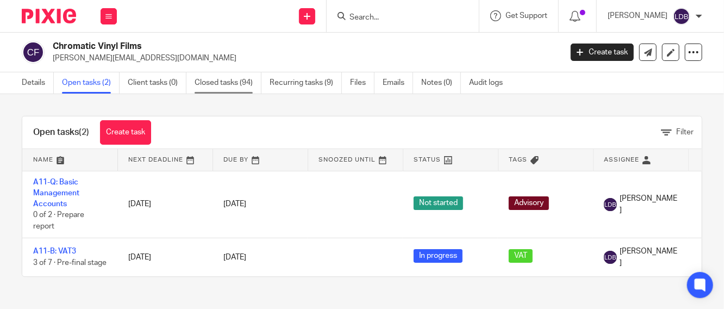
click at [223, 86] on link "Closed tasks (94)" at bounding box center [227, 82] width 67 height 21
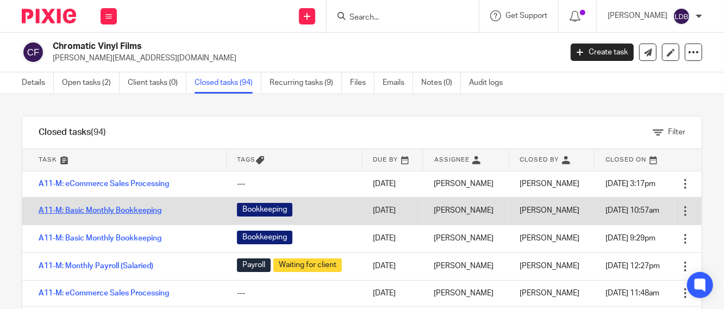
click at [144, 212] on link "A11-M: Basic Monthly Bookkeeping" at bounding box center [100, 210] width 123 height 8
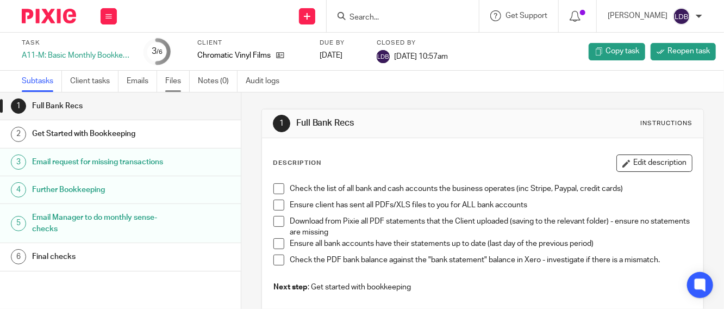
click at [175, 79] on link "Files" at bounding box center [177, 81] width 24 height 21
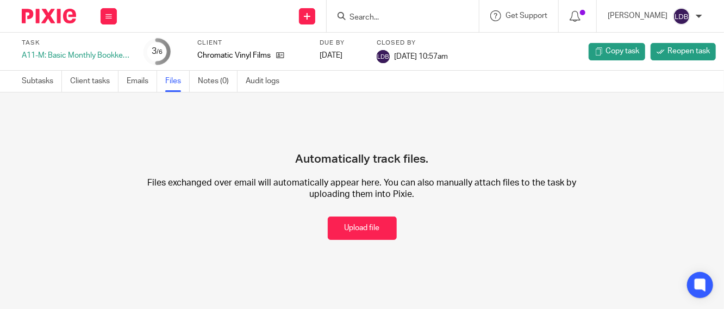
click at [355, 223] on button "Upload file" at bounding box center [362, 227] width 69 height 23
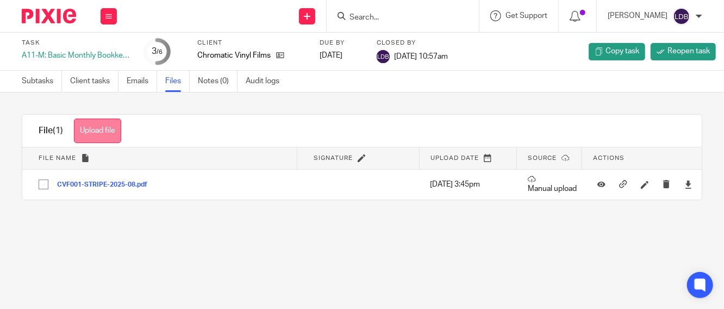
click at [96, 128] on button "Upload file" at bounding box center [97, 130] width 47 height 24
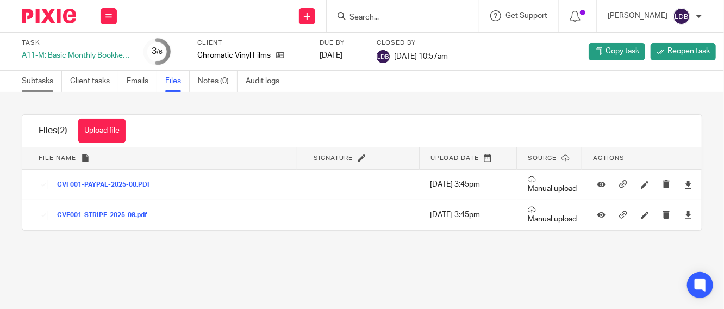
click at [36, 79] on link "Subtasks" at bounding box center [42, 81] width 40 height 21
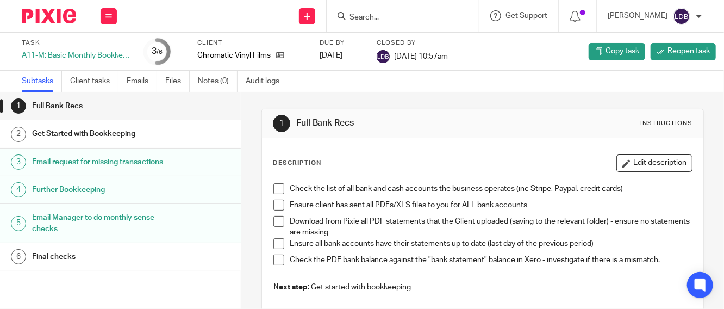
click at [57, 53] on div "A11-M: Basic Monthly Bookkeeping" at bounding box center [76, 55] width 109 height 11
click at [108, 16] on icon at bounding box center [108, 16] width 7 height 7
click at [107, 44] on li "Work" at bounding box center [108, 51] width 29 height 16
click at [110, 48] on link "Work" at bounding box center [103, 51] width 19 height 8
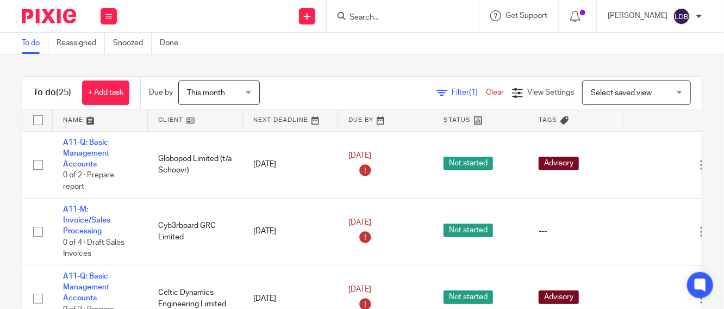
click at [108, 21] on button at bounding box center [108, 16] width 16 height 16
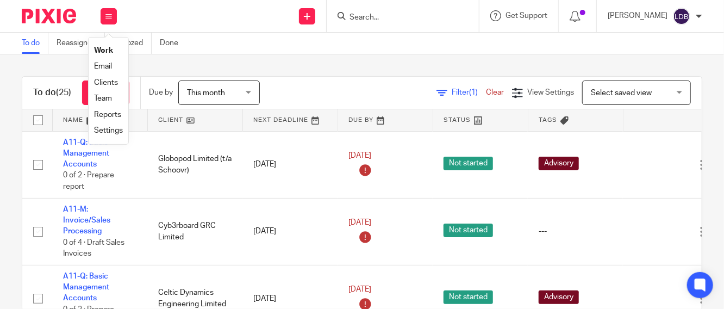
click at [100, 83] on link "Clients" at bounding box center [106, 83] width 24 height 8
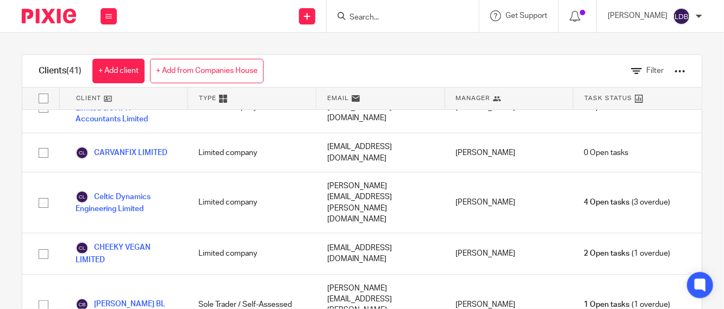
scroll to position [281, 0]
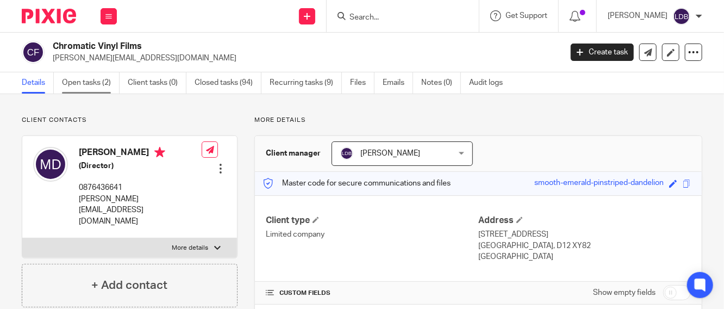
click at [98, 84] on link "Open tasks (2)" at bounding box center [91, 82] width 58 height 21
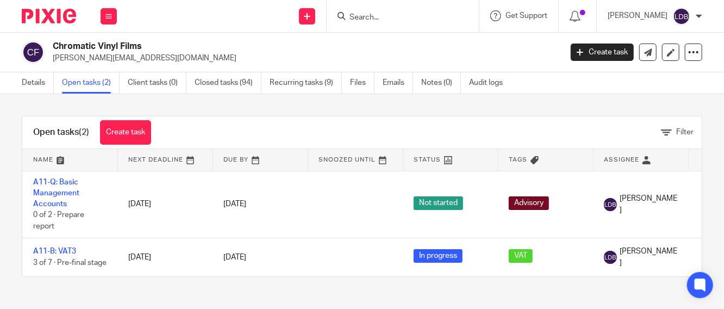
scroll to position [4, 0]
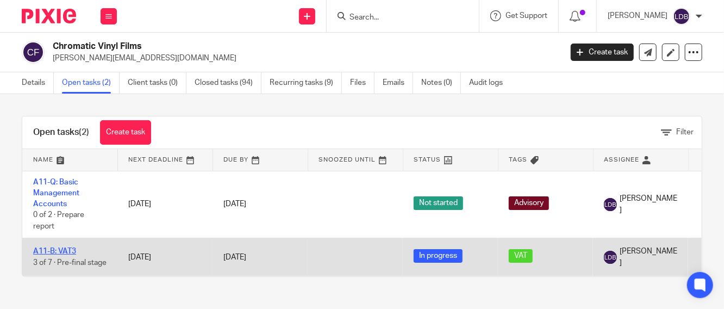
click at [63, 247] on link "A11-B: VAT3" at bounding box center [54, 251] width 43 height 8
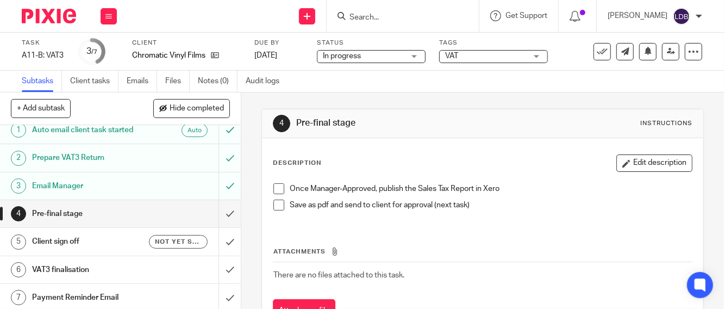
scroll to position [11, 0]
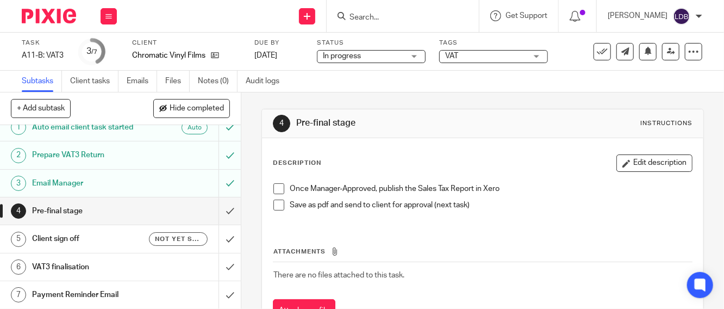
click at [109, 211] on h1 "Pre-final stage" at bounding box center [90, 211] width 117 height 16
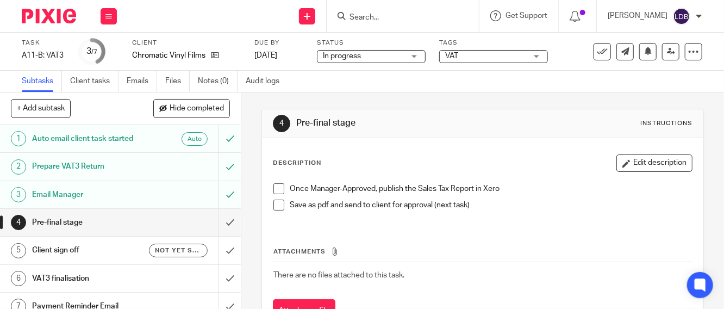
click at [273, 185] on span at bounding box center [278, 188] width 11 height 11
click at [273, 205] on span at bounding box center [278, 204] width 11 height 11
click at [217, 216] on input "submit" at bounding box center [120, 222] width 241 height 27
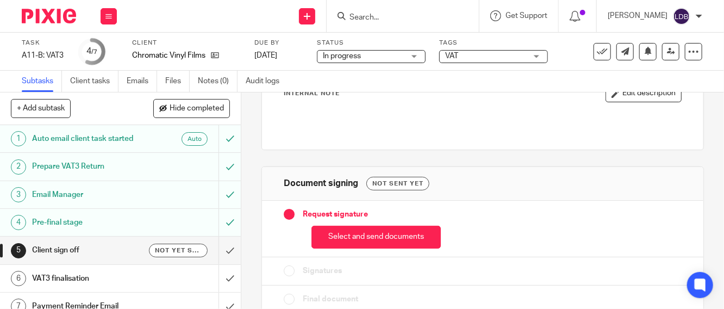
scroll to position [96, 0]
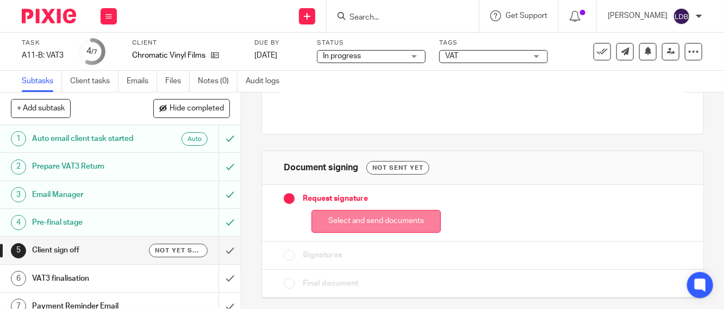
click at [342, 224] on button "Select and send documents" at bounding box center [375, 221] width 129 height 23
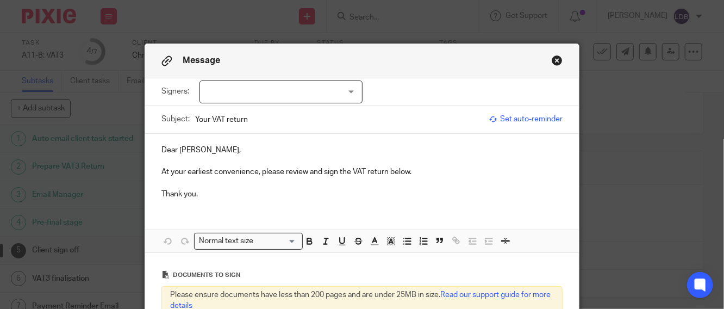
click at [225, 90] on div at bounding box center [280, 91] width 163 height 23
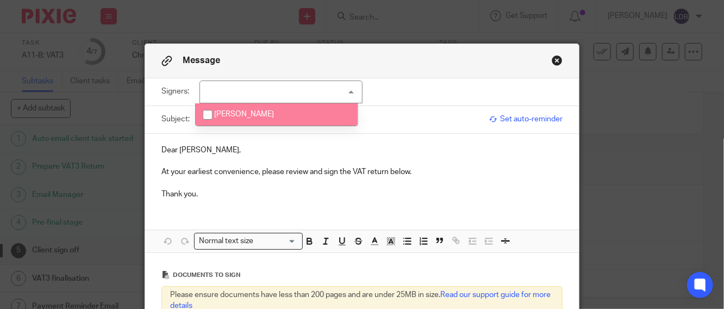
click at [231, 109] on li "[PERSON_NAME]" at bounding box center [277, 114] width 162 height 22
checkbox input "true"
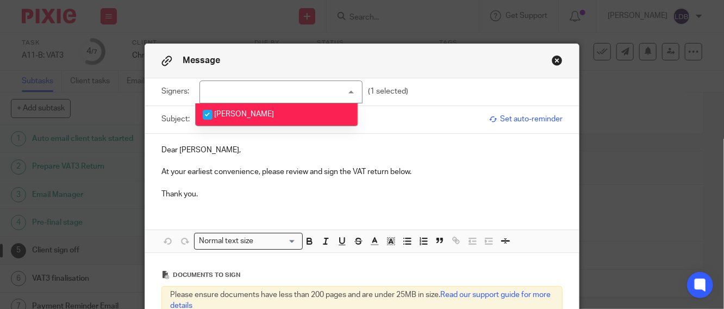
drag, startPoint x: 287, startPoint y: 140, endPoint x: 277, endPoint y: 143, distance: 11.0
click at [287, 139] on div "Dear [PERSON_NAME], At your earliest convenience, please review and sign the VA…" at bounding box center [361, 171] width 433 height 74
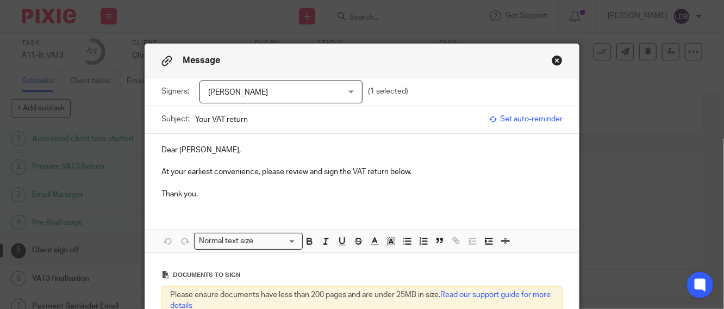
click at [195, 119] on input "Your VAT return" at bounding box center [339, 119] width 288 height 24
click at [288, 115] on input "CVF001 || Your VAT return" at bounding box center [339, 119] width 288 height 24
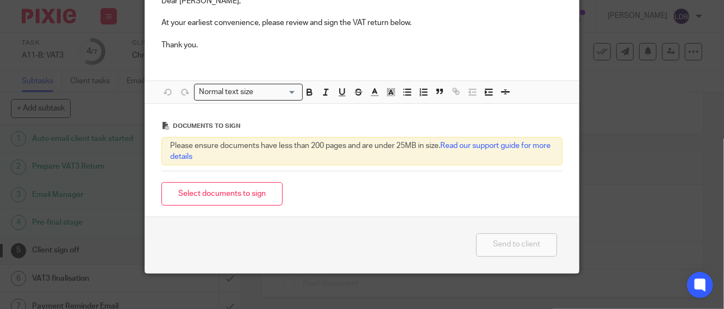
scroll to position [156, 0]
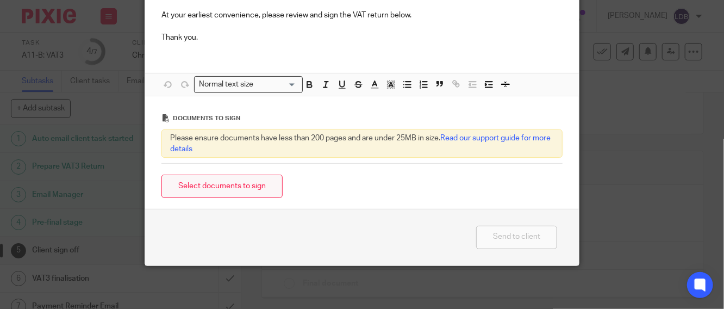
type input "CVF001 || Your VAT Return - 2025-08"
click at [228, 188] on button "Select documents to sign" at bounding box center [221, 185] width 121 height 23
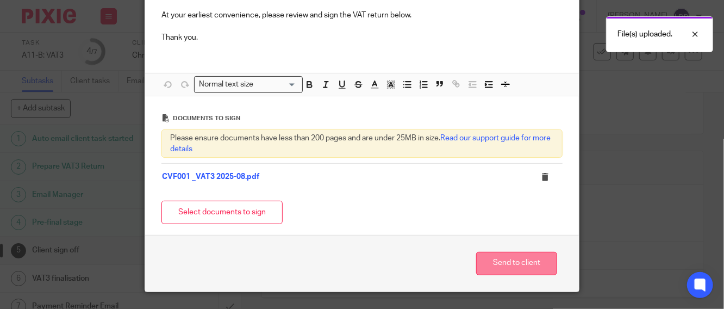
click at [517, 260] on button "Send to client" at bounding box center [516, 262] width 81 height 23
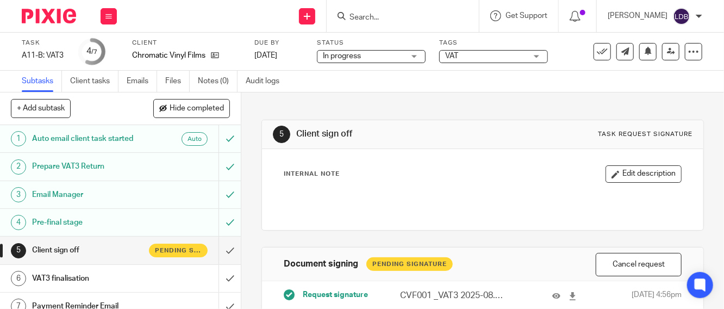
scroll to position [11, 0]
